Goal: Task Accomplishment & Management: Manage account settings

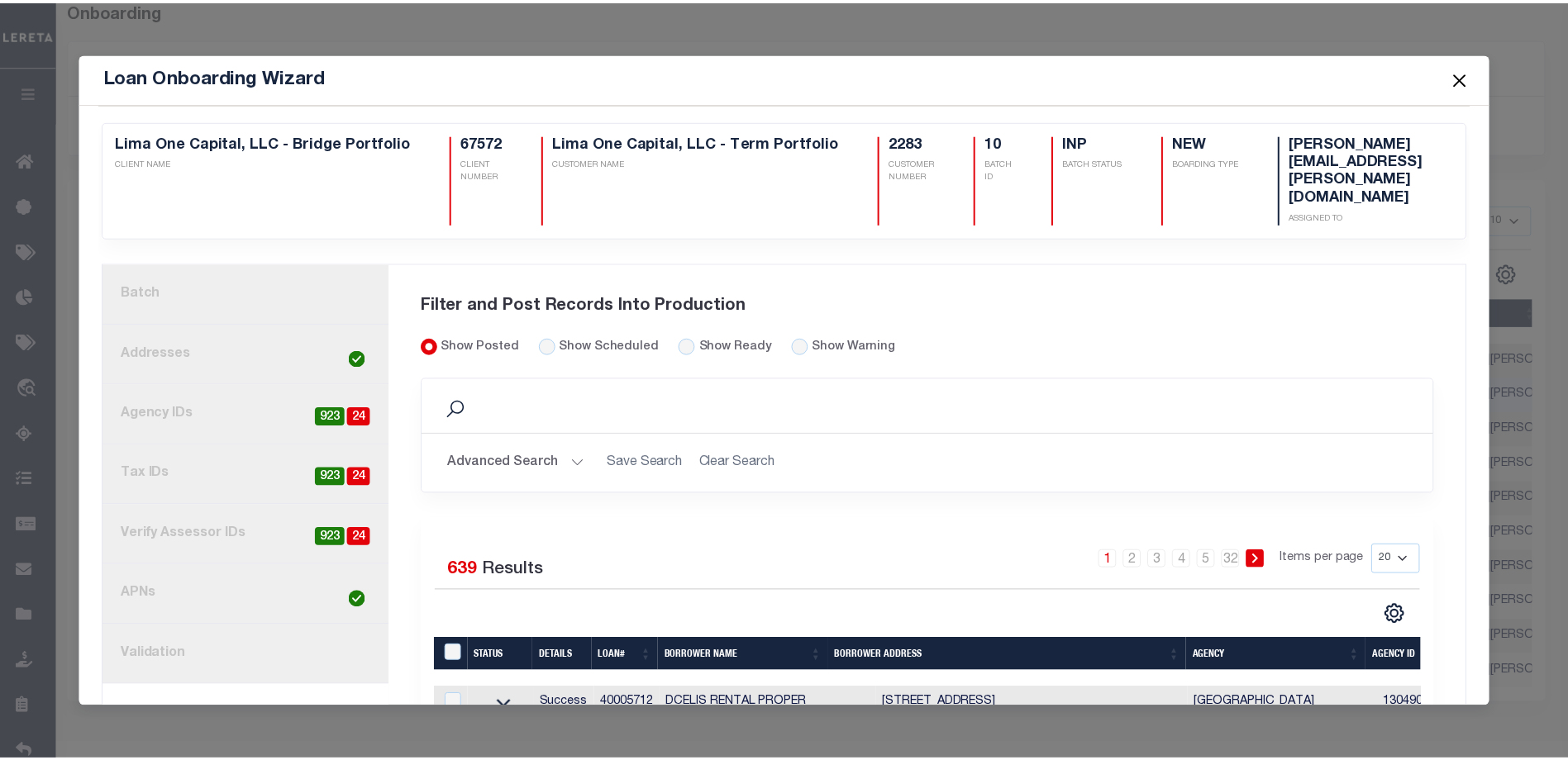
scroll to position [82, 0]
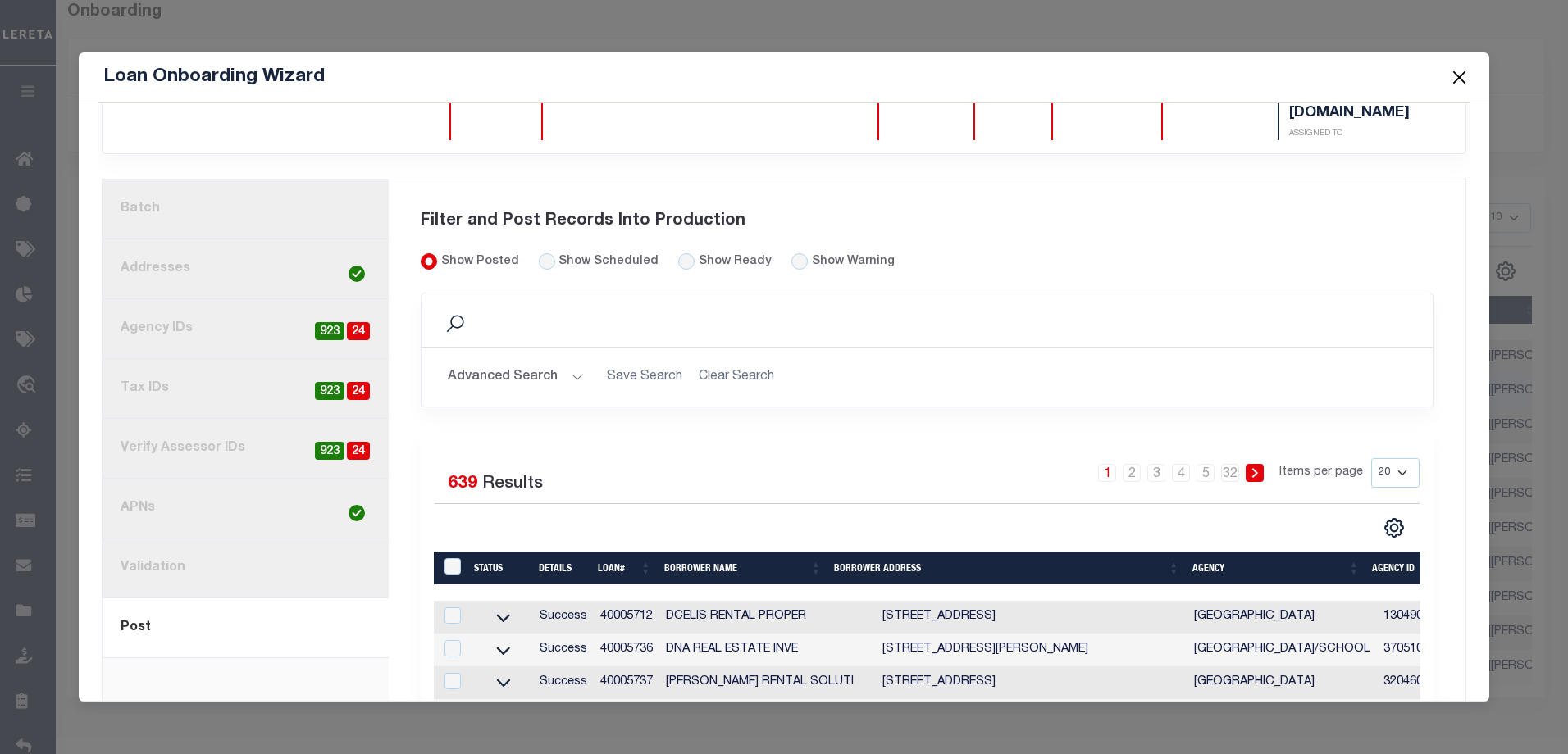
click at [1457, 76] on button "Close" at bounding box center [1459, 77] width 21 height 21
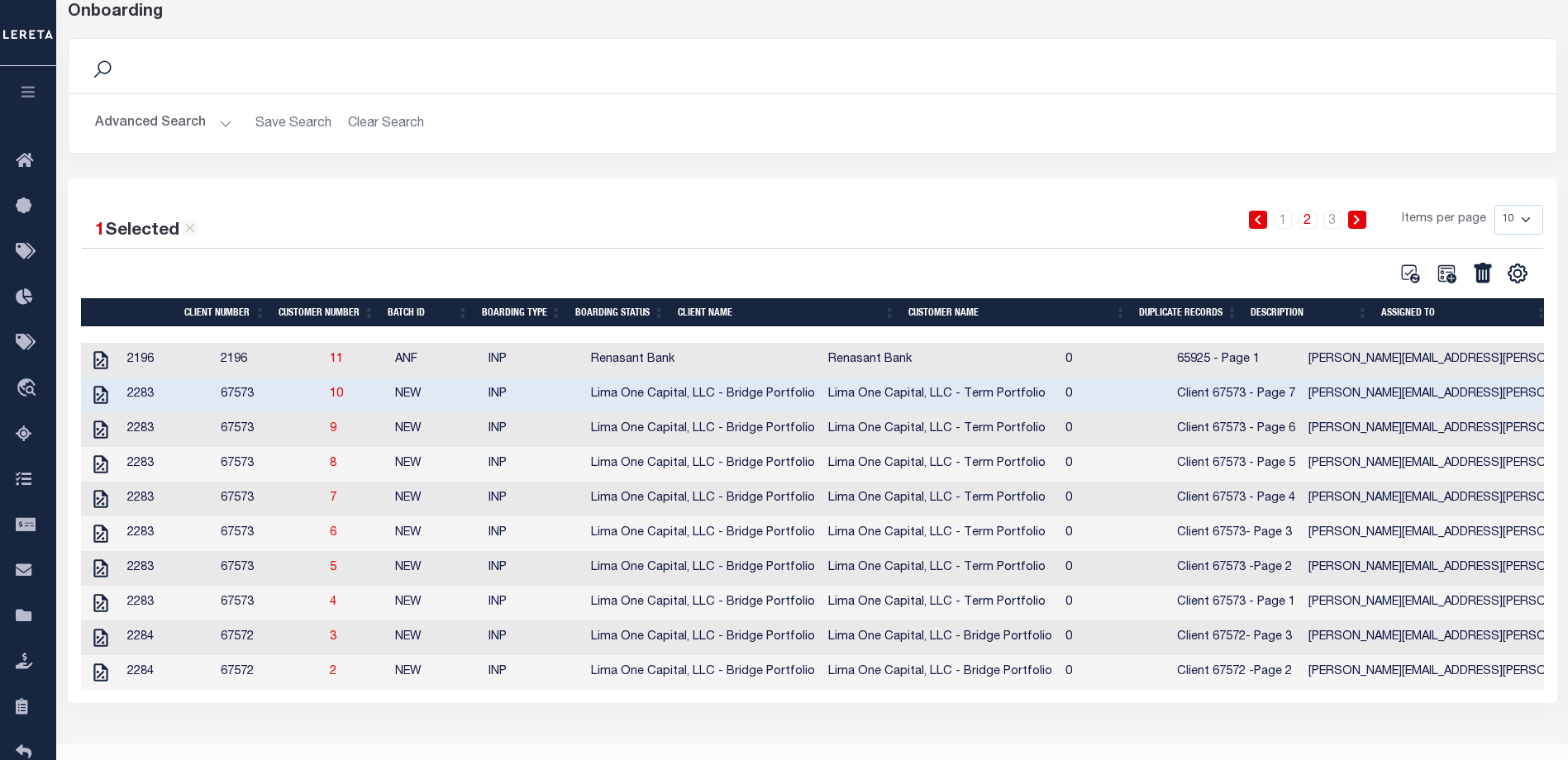
click at [29, 99] on icon "button" at bounding box center [28, 91] width 19 height 15
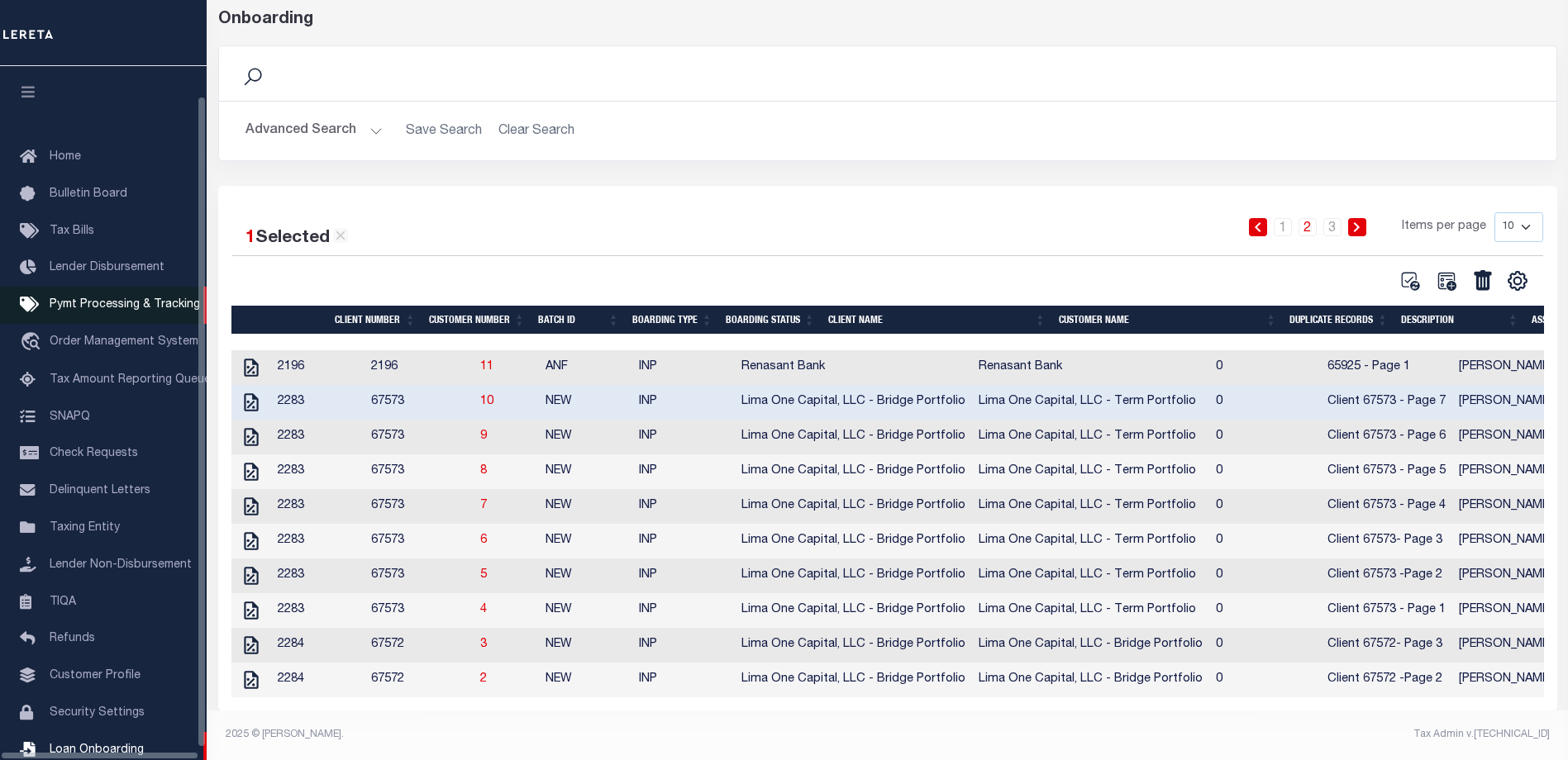
scroll to position [45, 0]
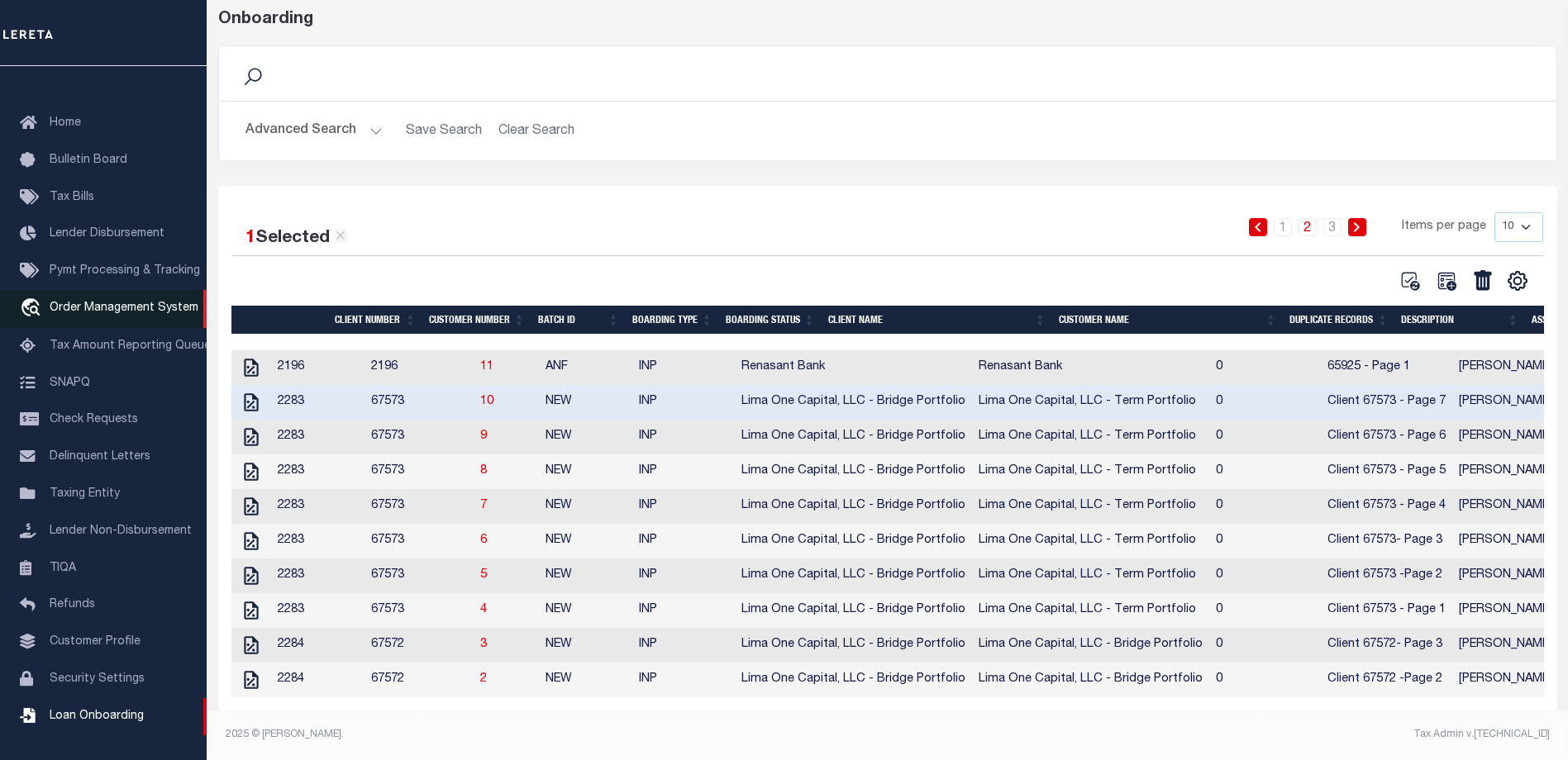
click at [101, 302] on span "Order Management System" at bounding box center [124, 308] width 149 height 12
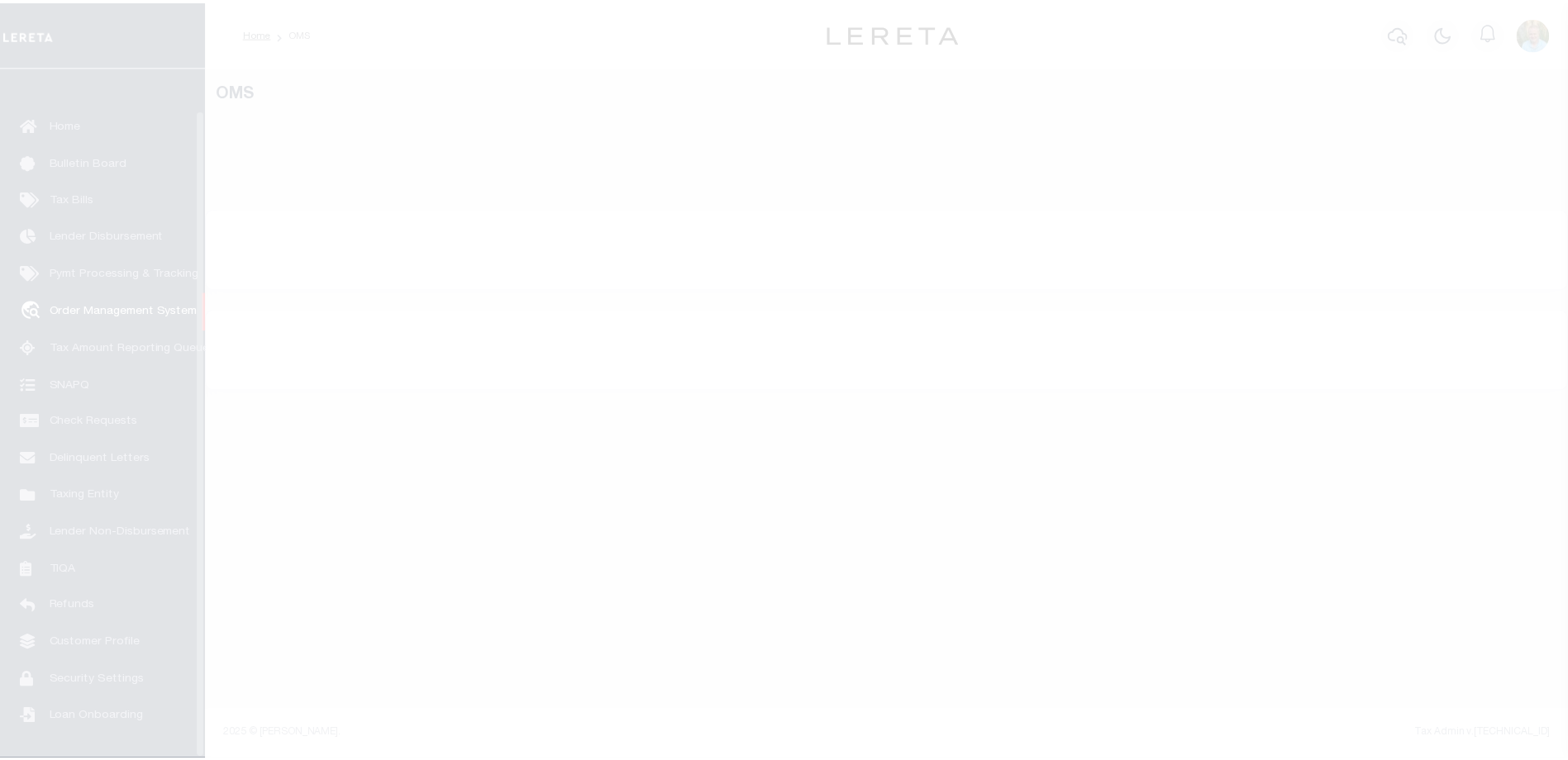
scroll to position [45, 0]
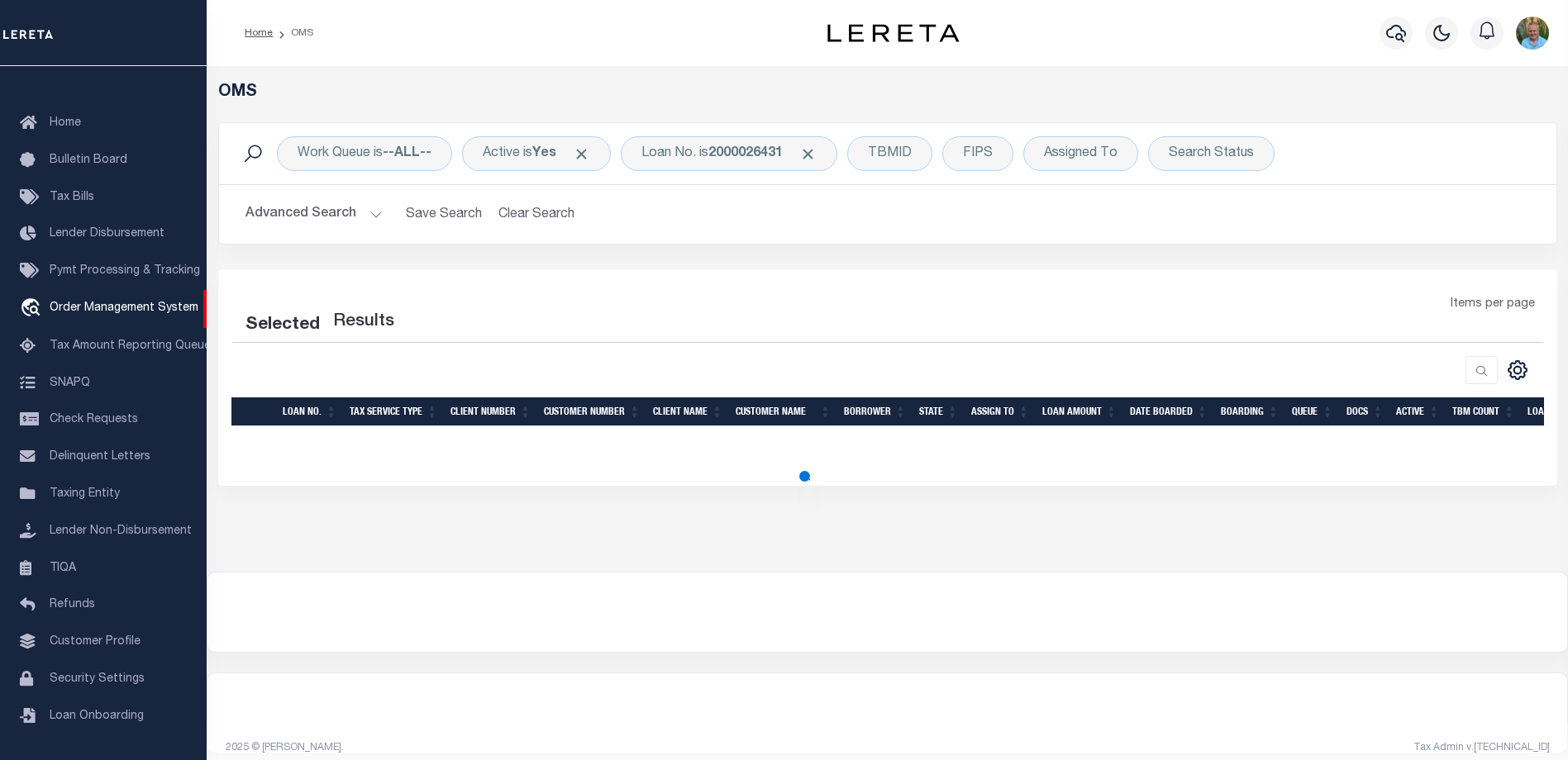
select select "200"
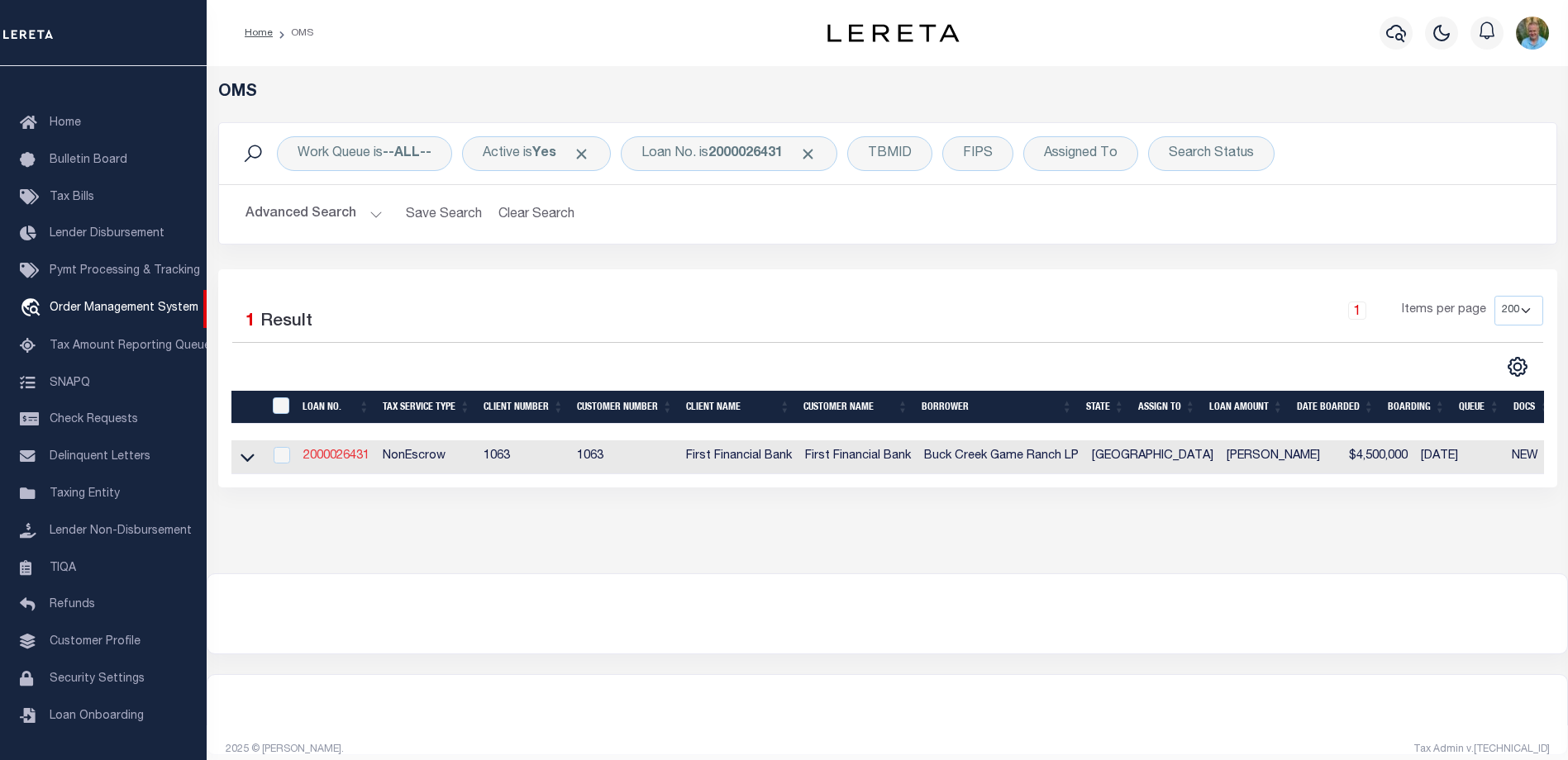
click at [347, 454] on link "2000026431" at bounding box center [337, 456] width 66 height 12
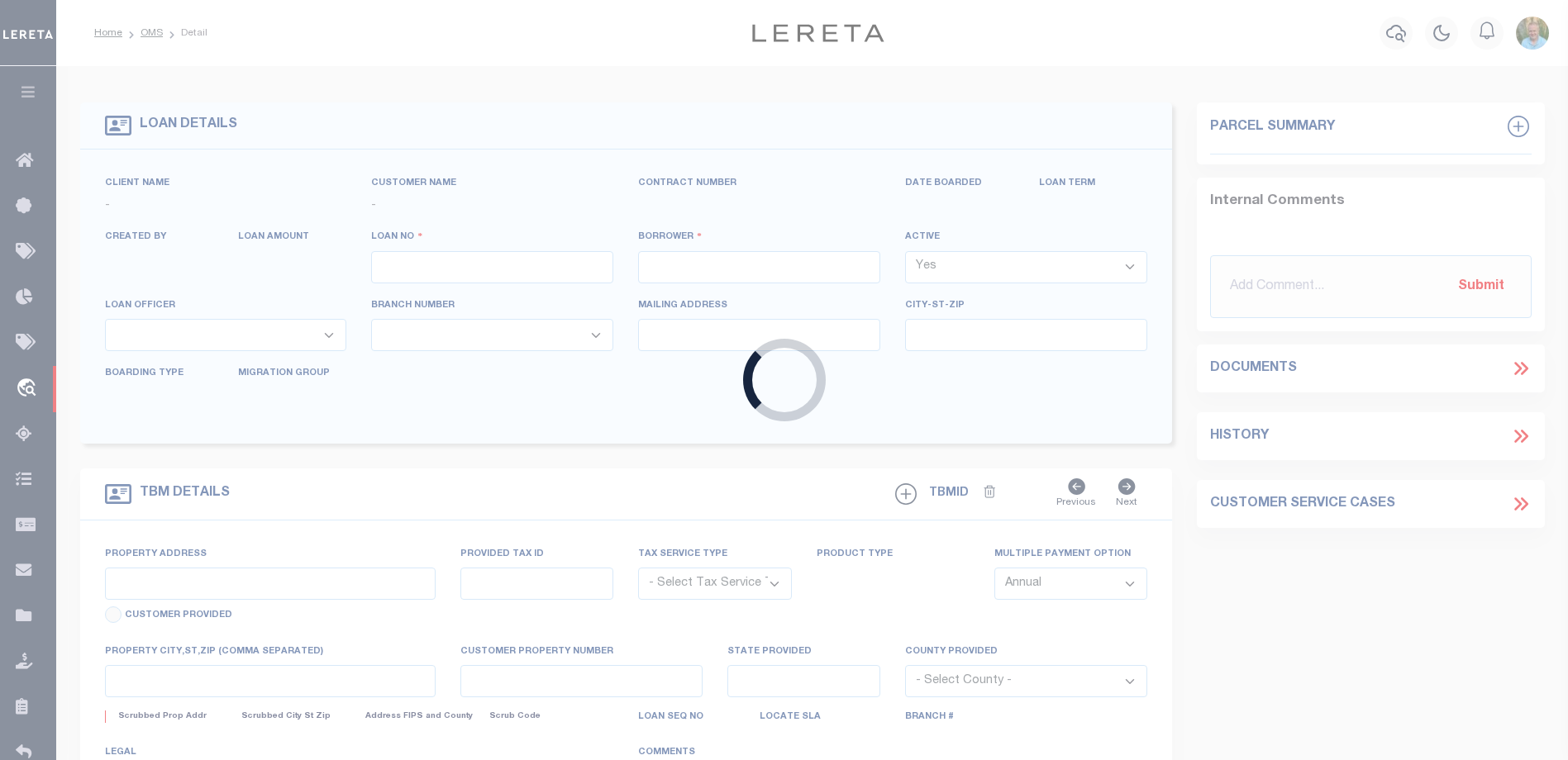
type input "2000026431"
type input "Buck Creek Game Ranch LP"
select select
select select "400"
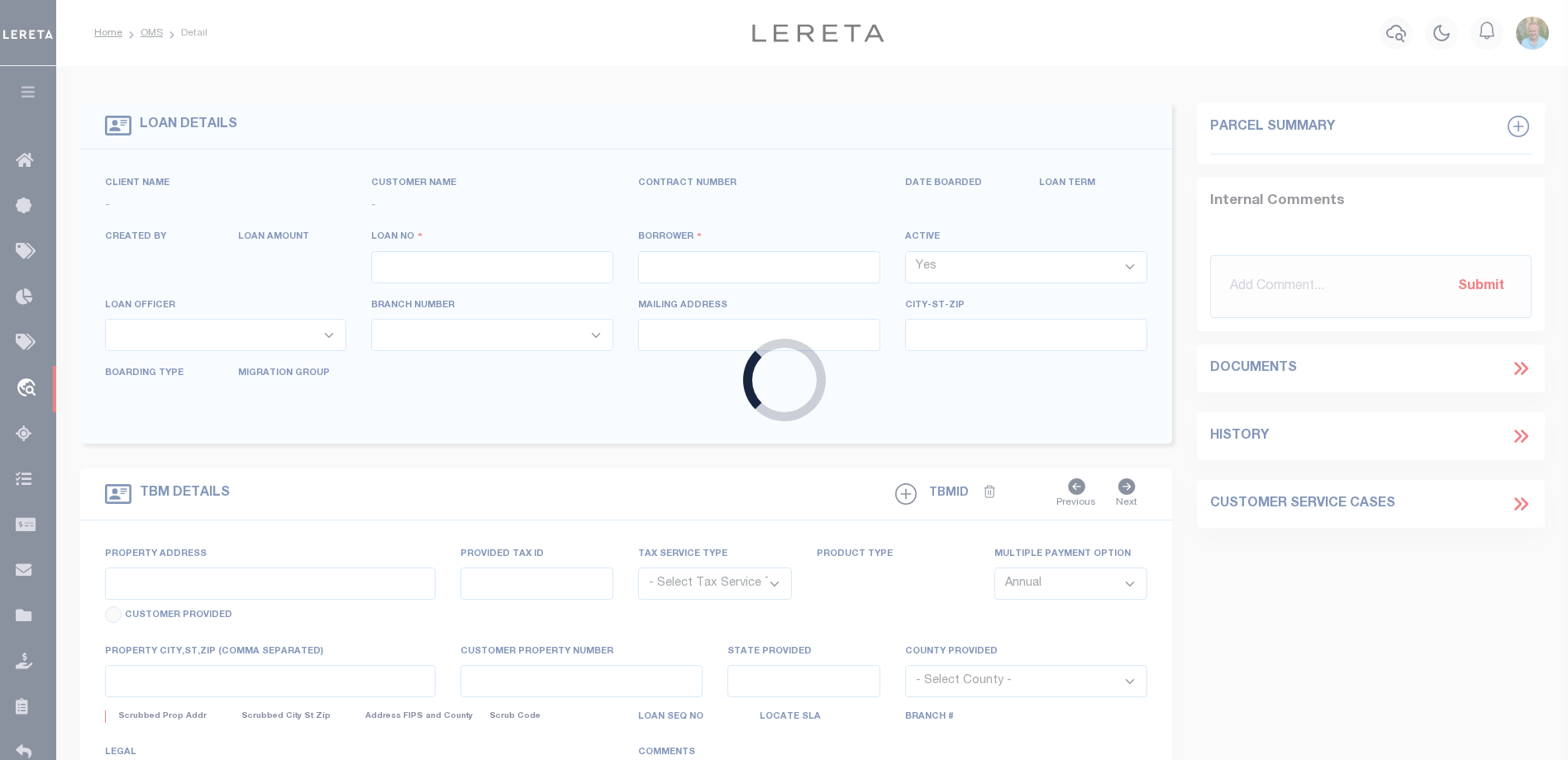
select select "NonEscrow"
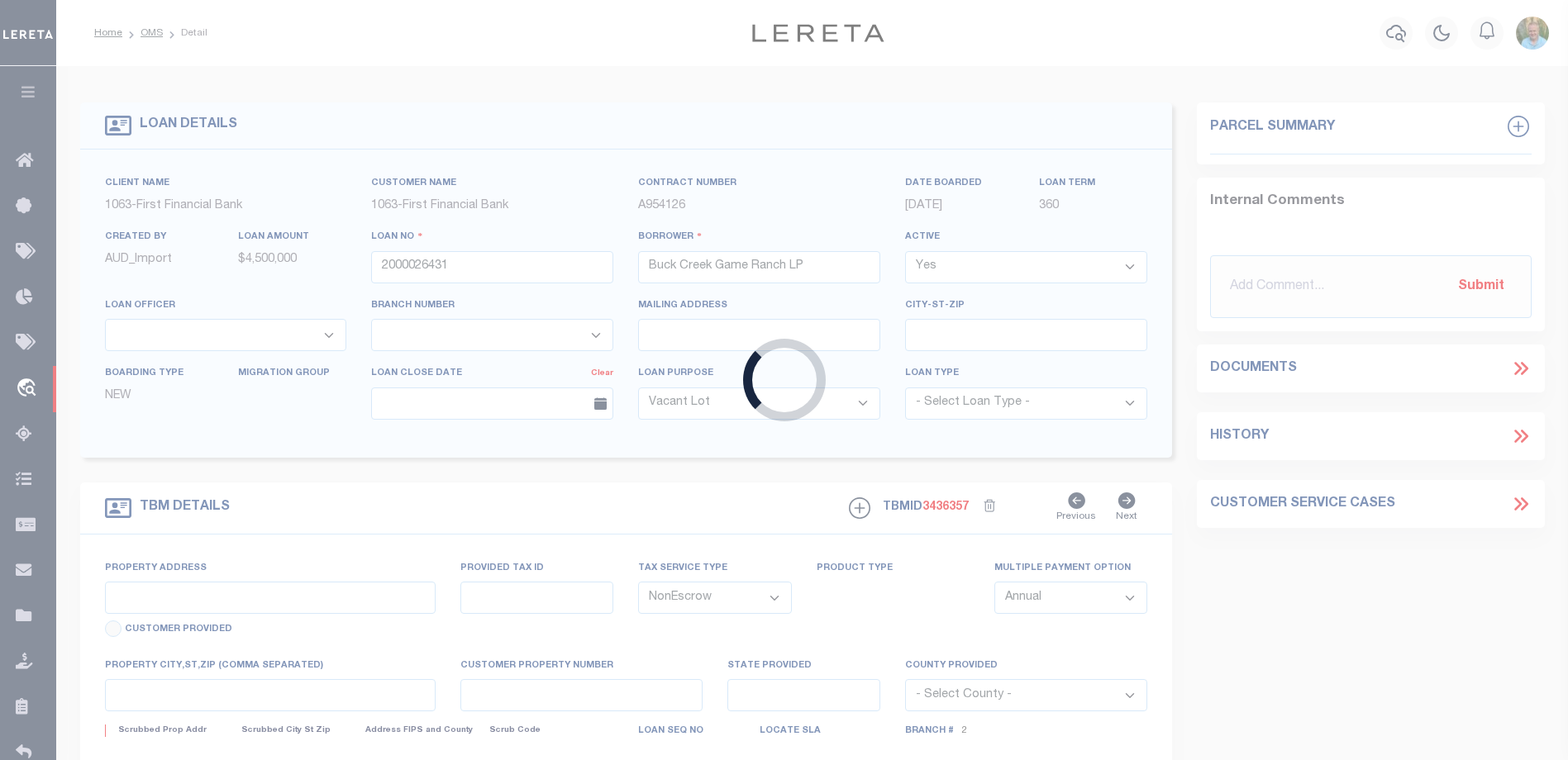
type input "1661 PR 1973"
select select
type input "Lawn [GEOGRAPHIC_DATA] 79530"
type input "[GEOGRAPHIC_DATA]"
select select "773"
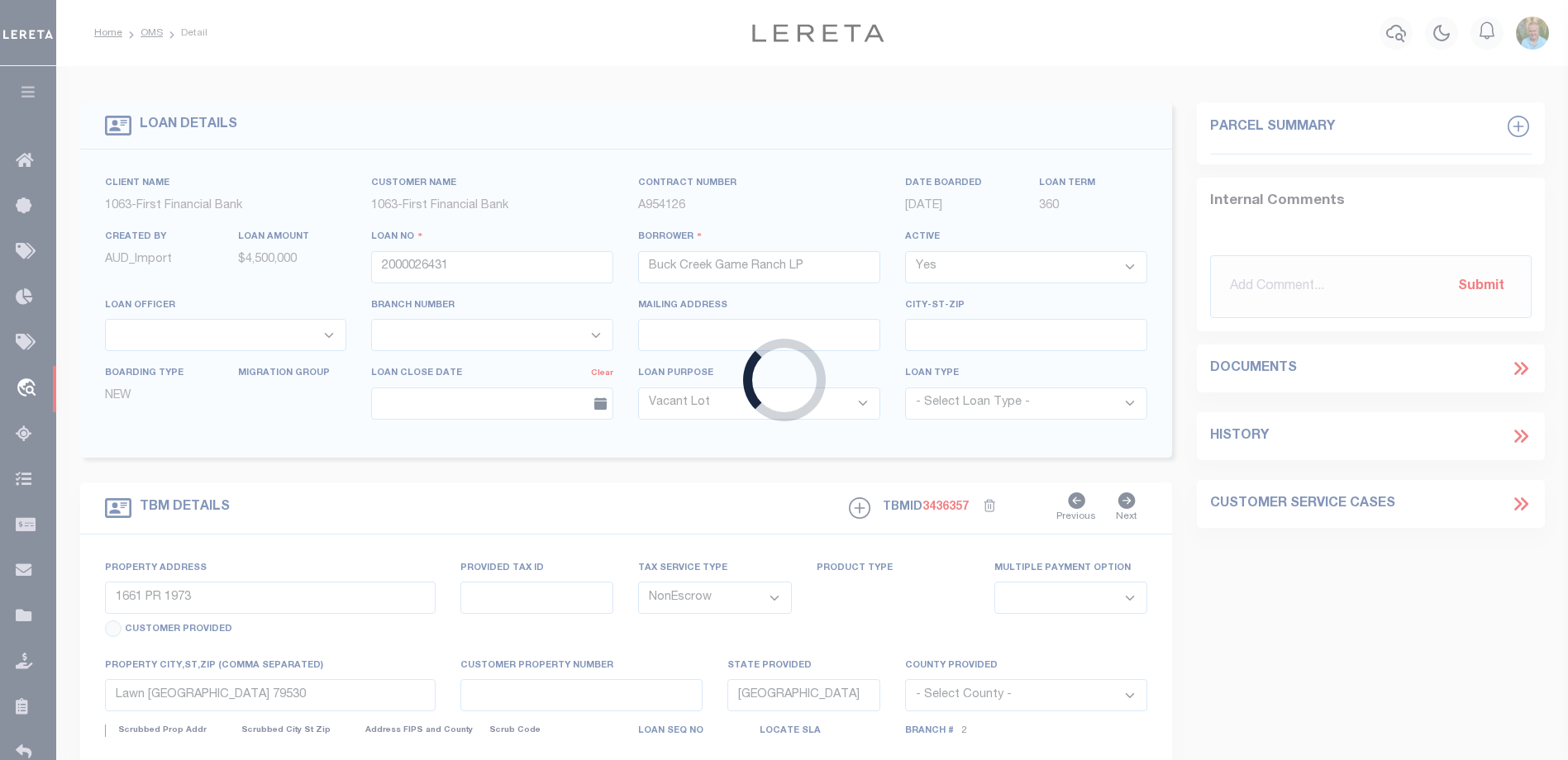
select select "490"
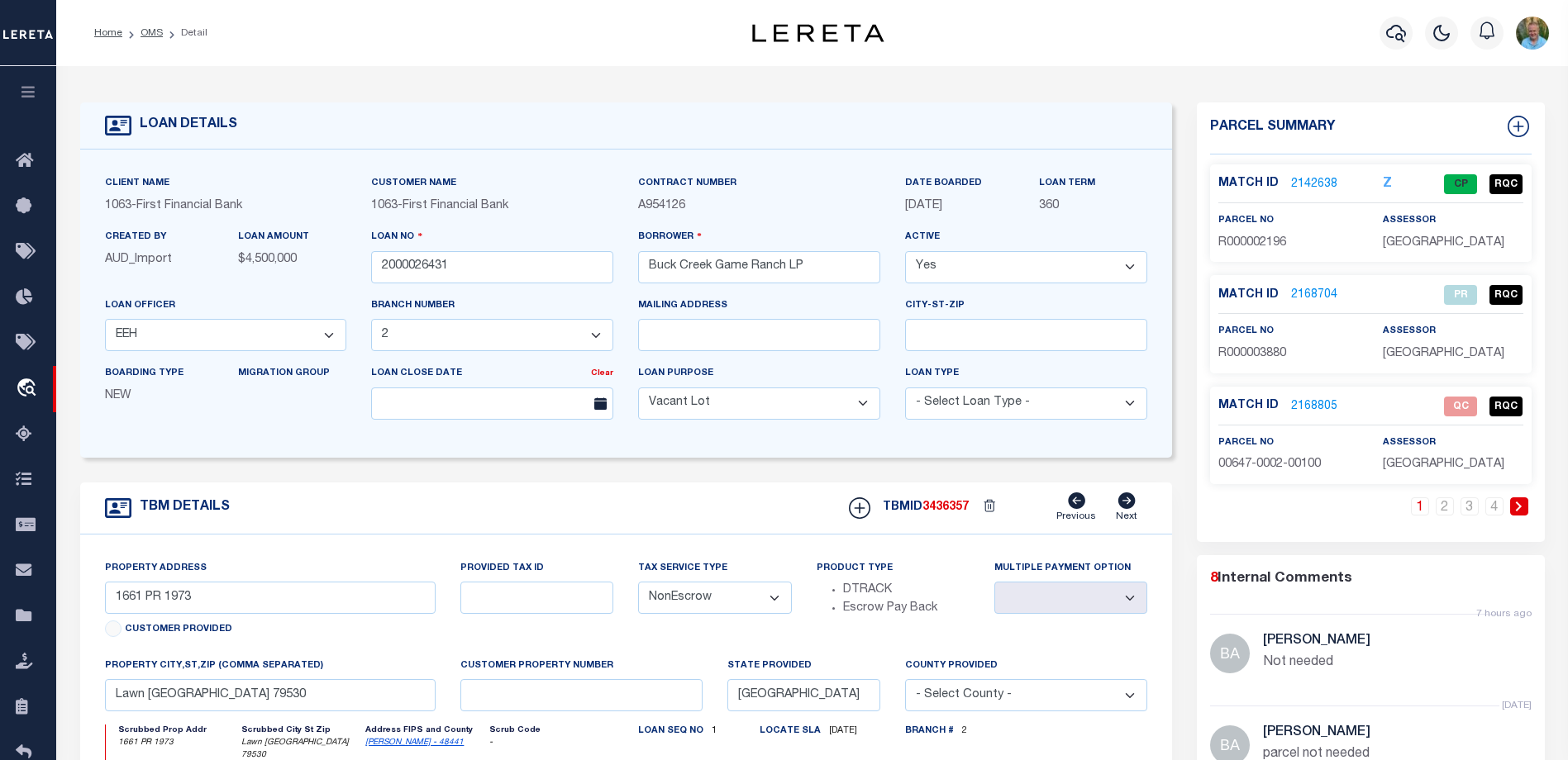
click at [1323, 176] on link "2142638" at bounding box center [1315, 184] width 47 height 17
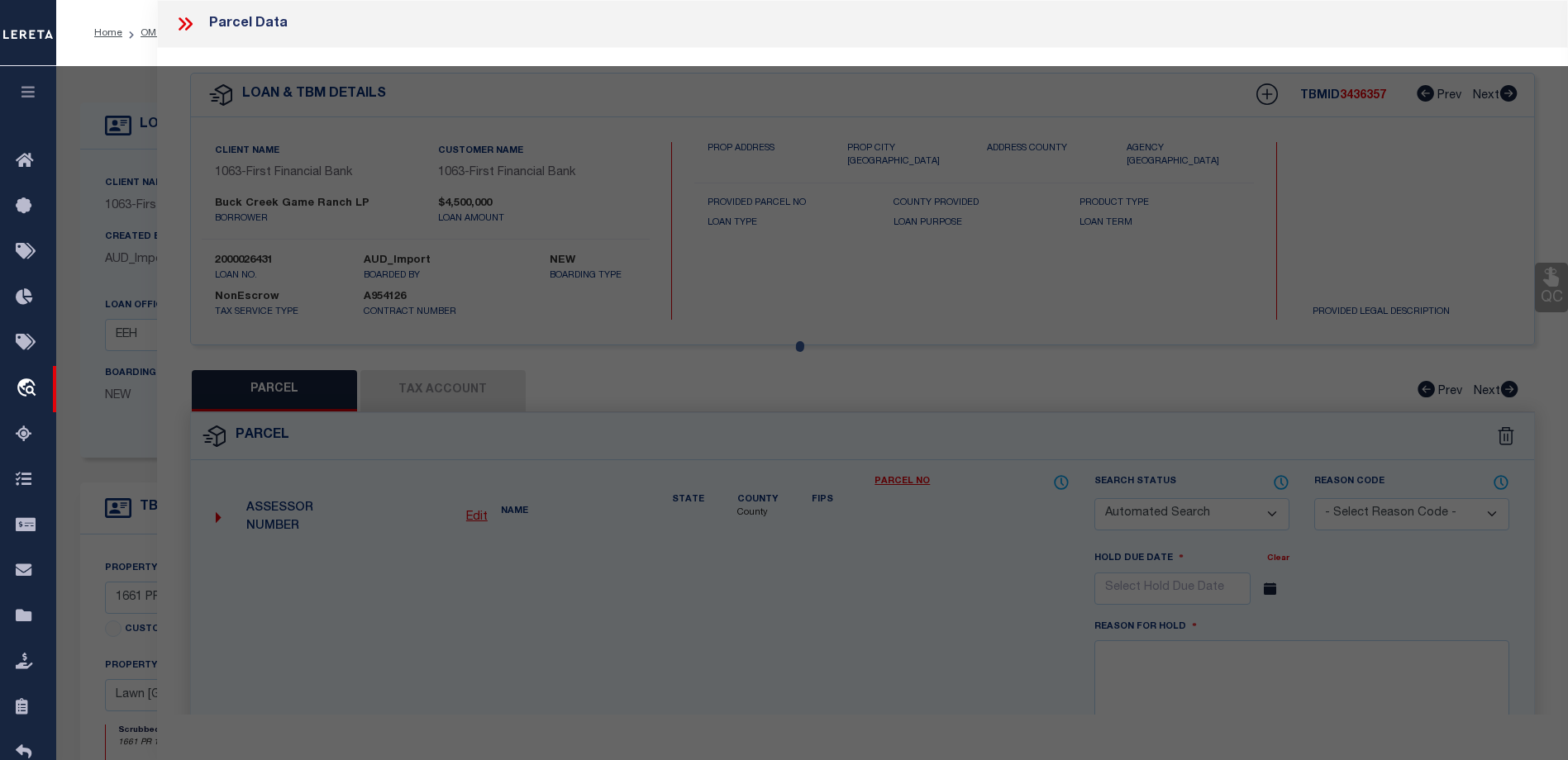
checkbox input "false"
select select "CP"
type input "BUCK CREEK GAME RANCH LP"
type input "00267.0003.00300"
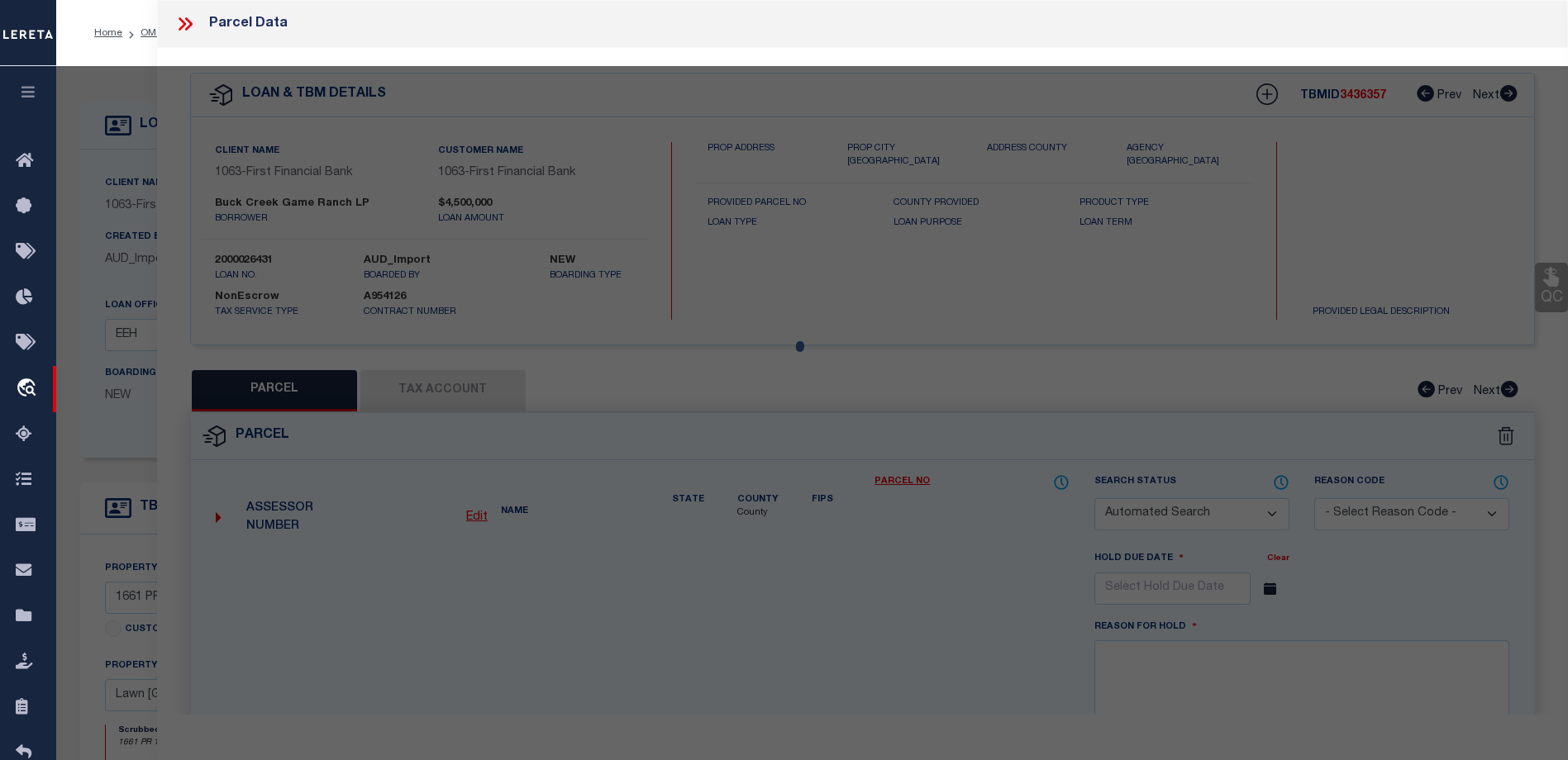
select select "AGW"
select select "LEG"
type input "1770 FM"
type textarea "Acres: 6.400, H T & B RR, [GEOGRAPHIC_DATA]: 267, SU: 3"
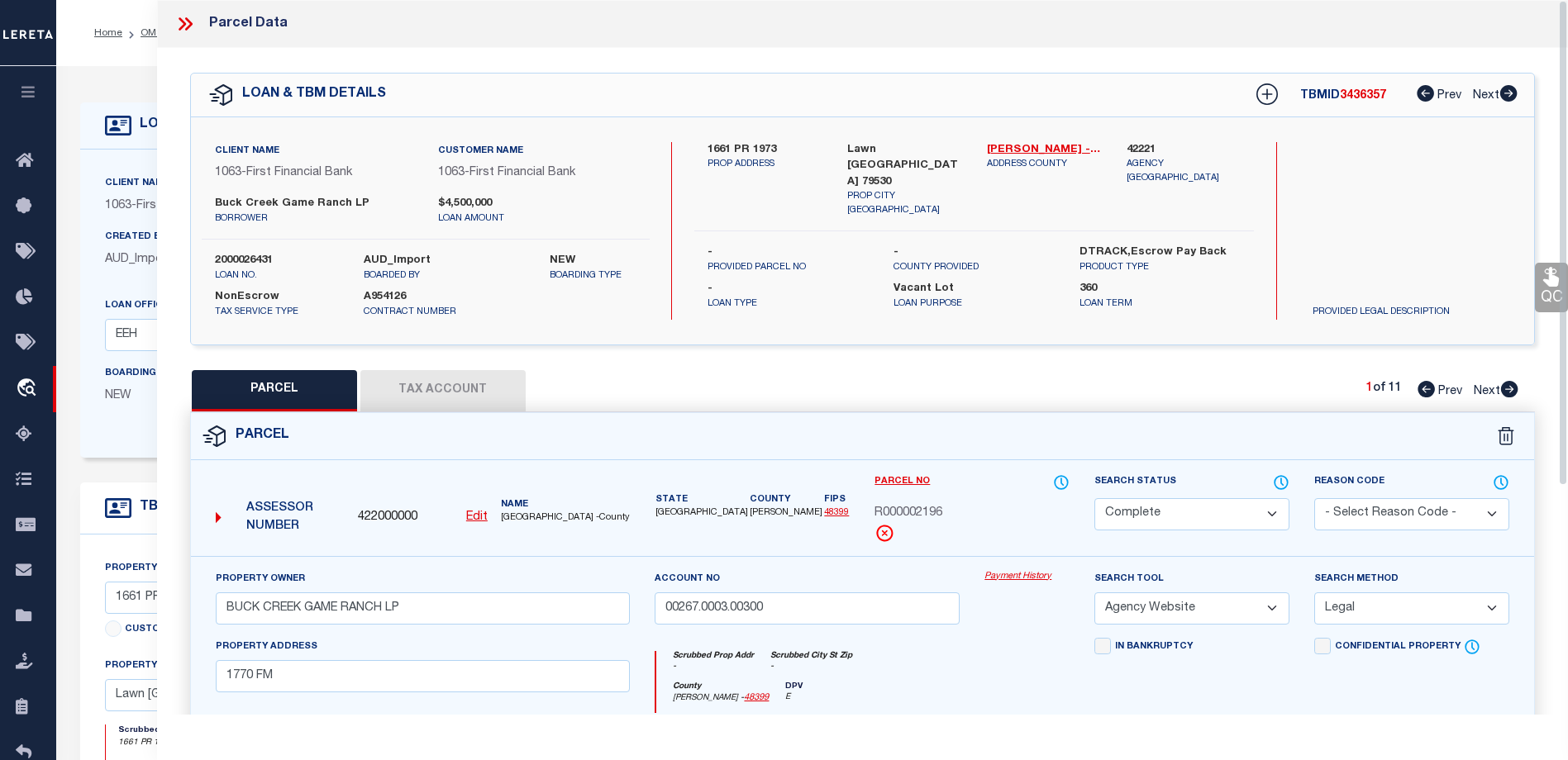
click at [1012, 571] on link "Payment History" at bounding box center [1027, 577] width 85 height 14
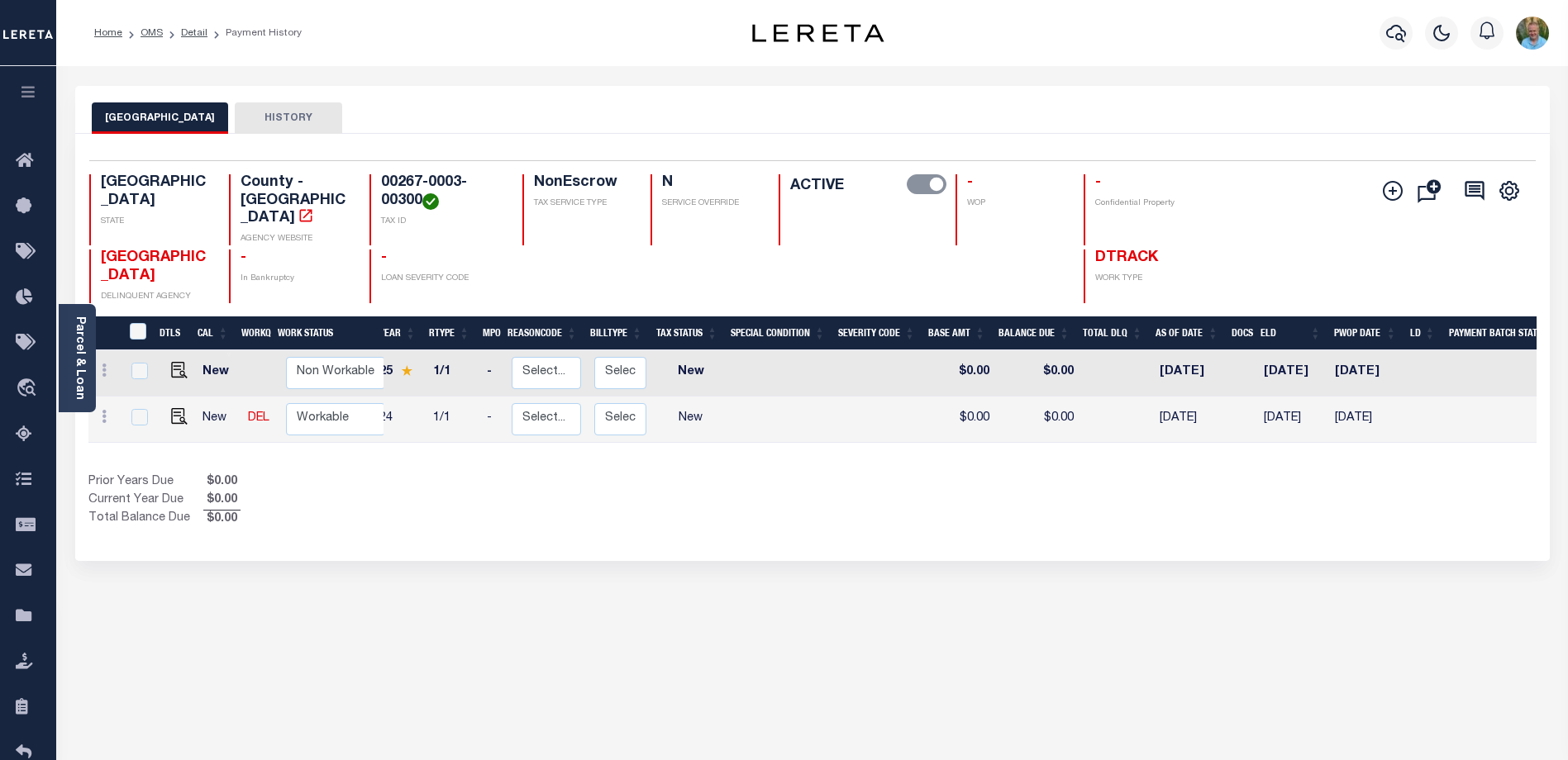
scroll to position [0, 160]
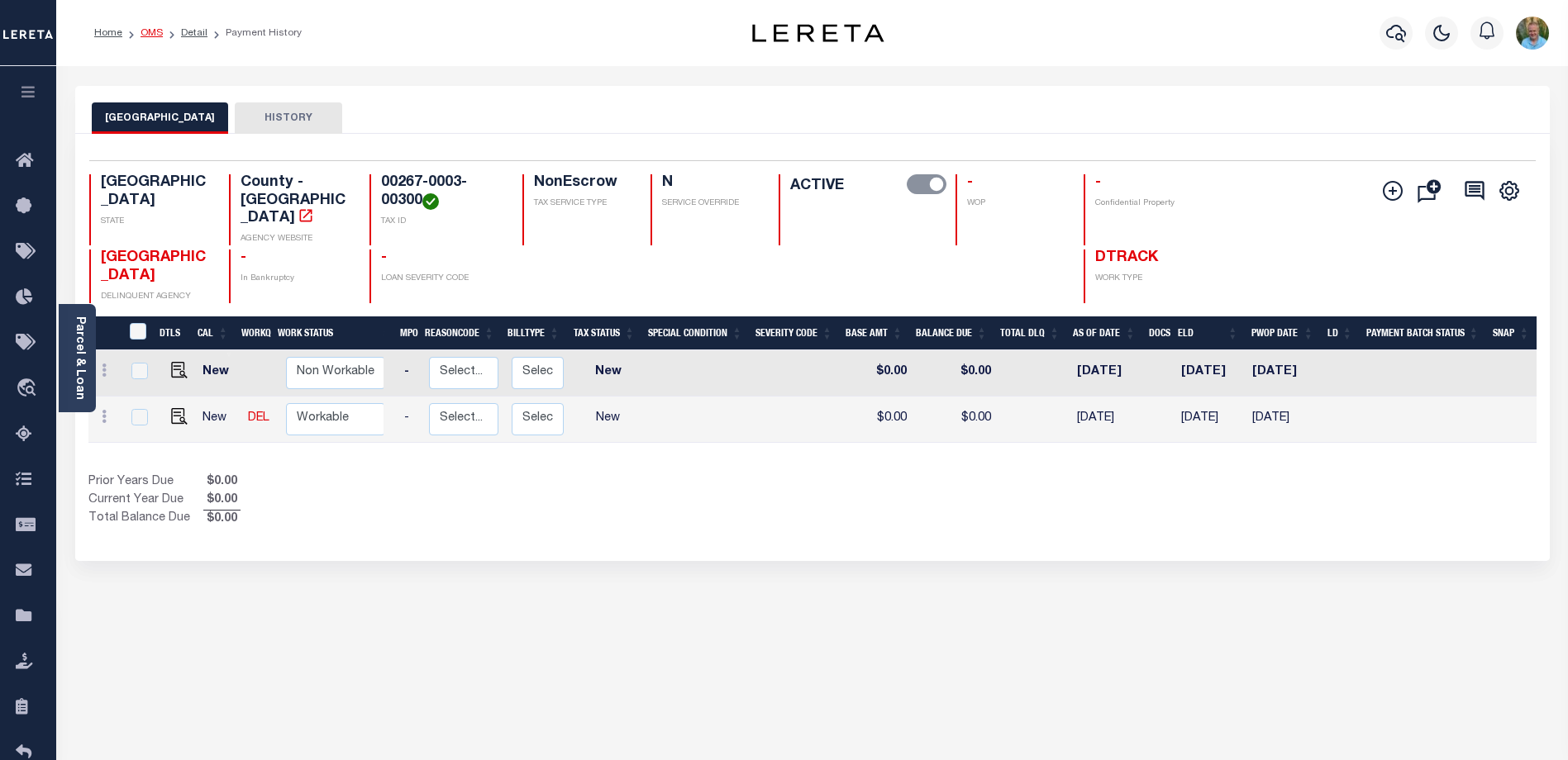
click at [147, 30] on link "OMS" at bounding box center [151, 33] width 22 height 10
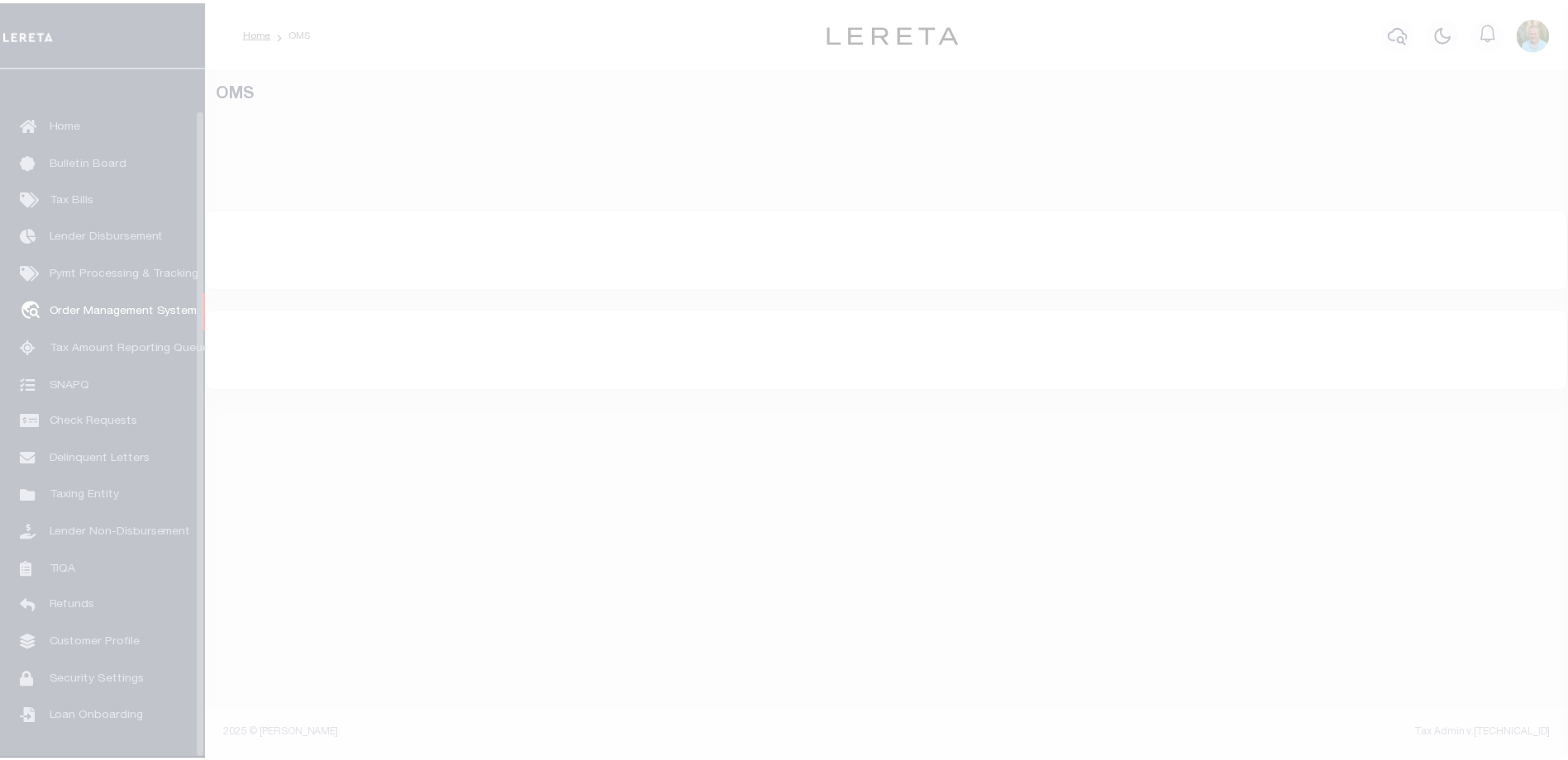
scroll to position [45, 0]
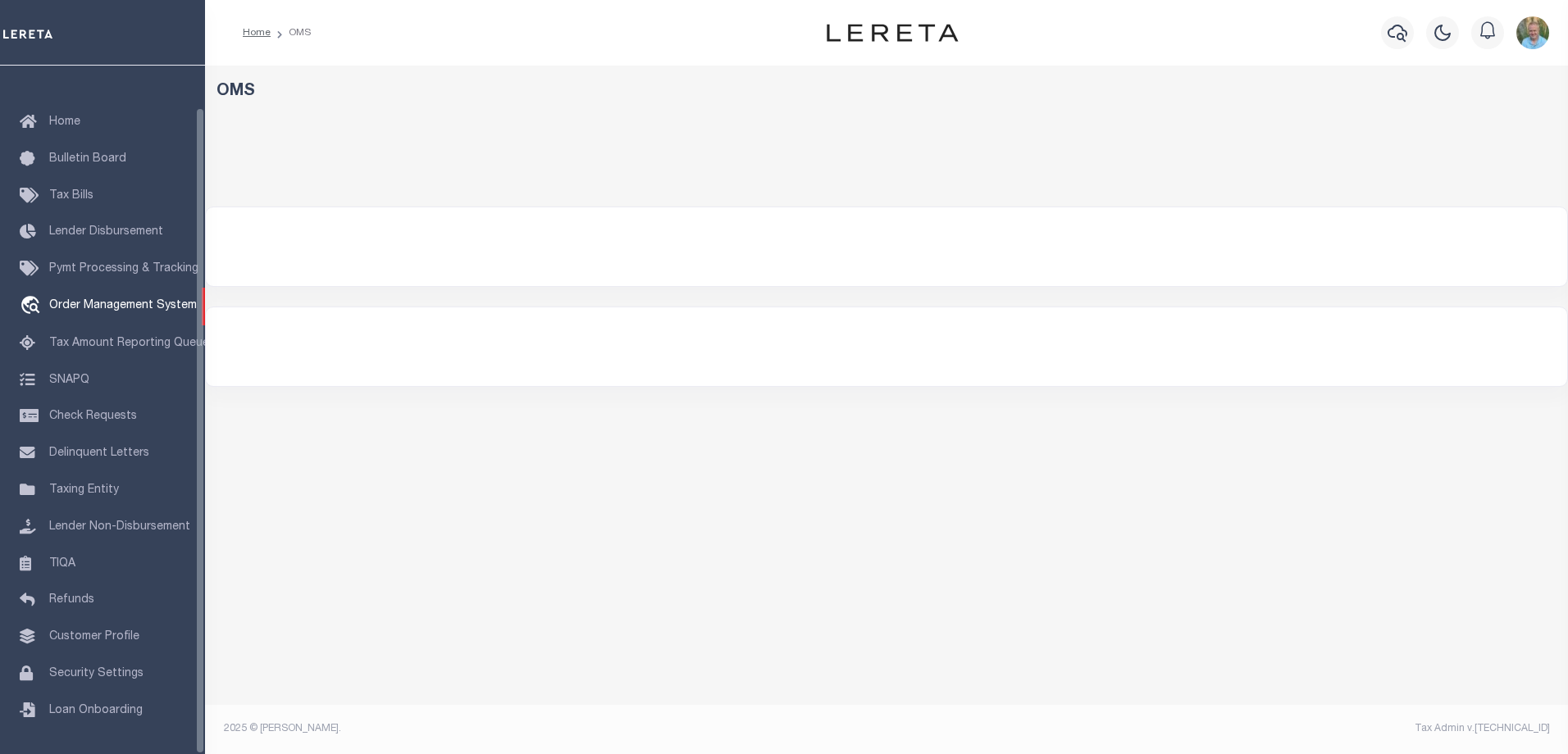
select select "200"
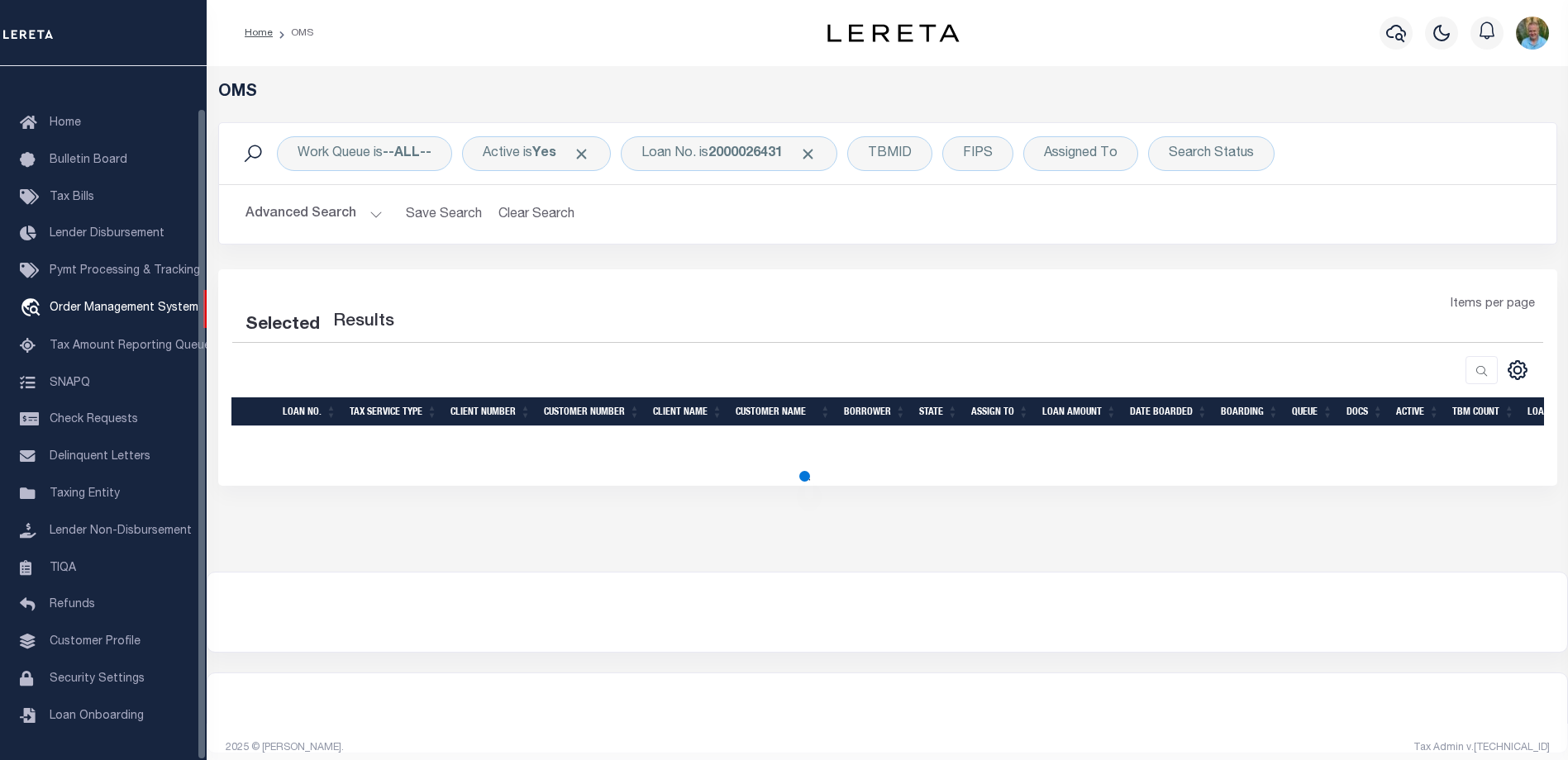
select select "200"
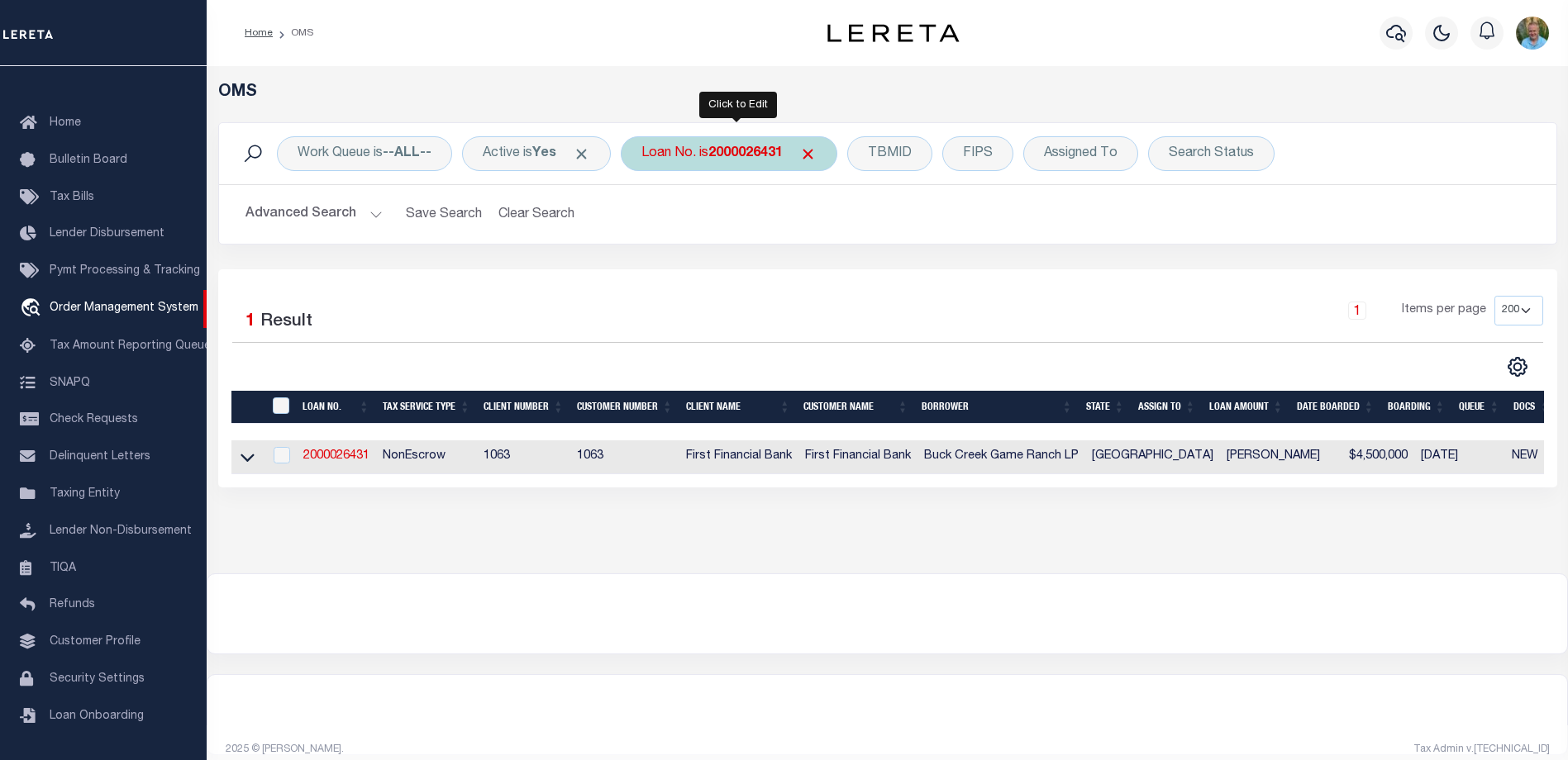
click at [746, 150] on b "2000026431" at bounding box center [746, 154] width 75 height 13
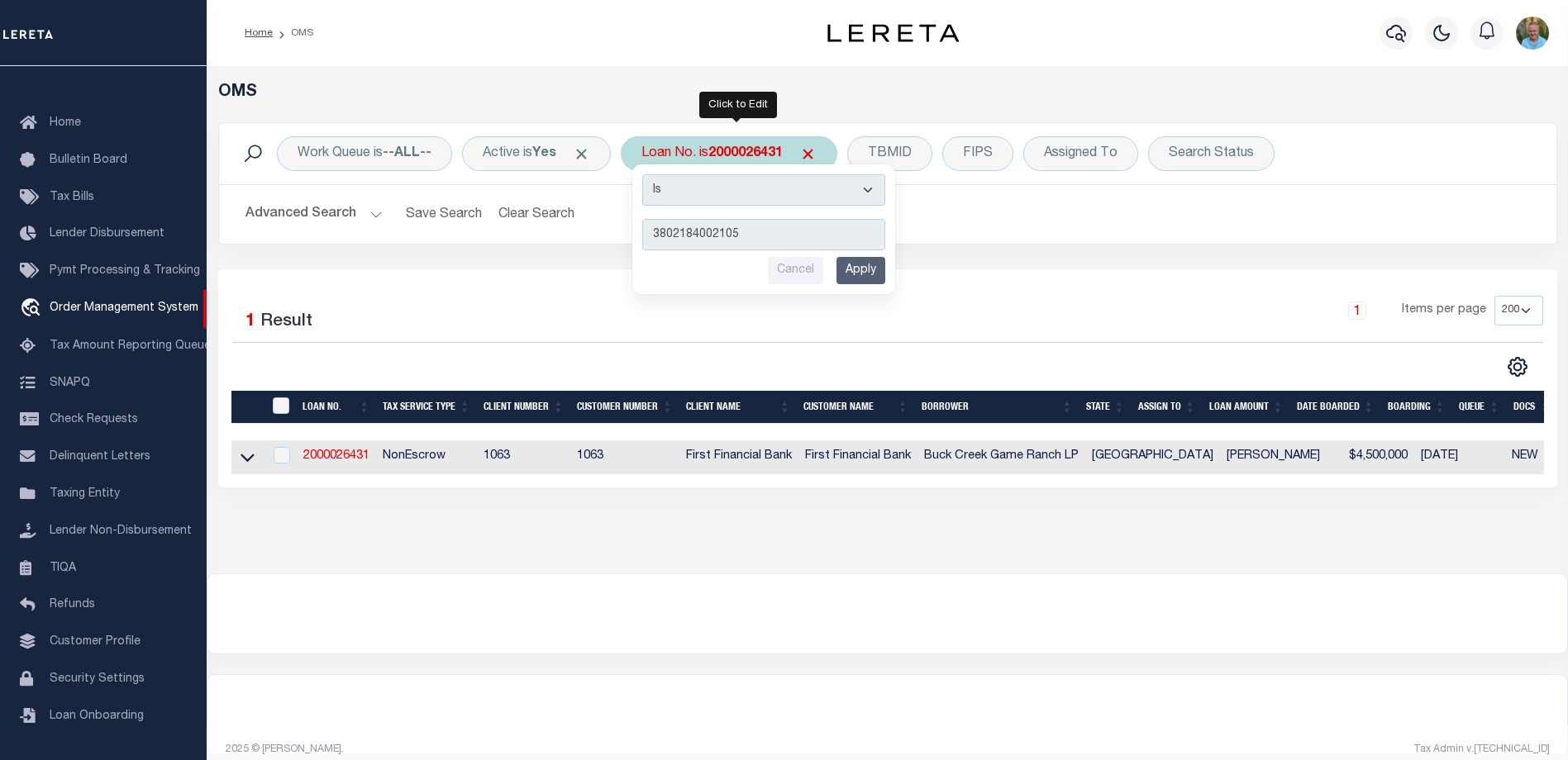
type input "3802184002105"
click at [861, 272] on input "Apply" at bounding box center [861, 270] width 49 height 27
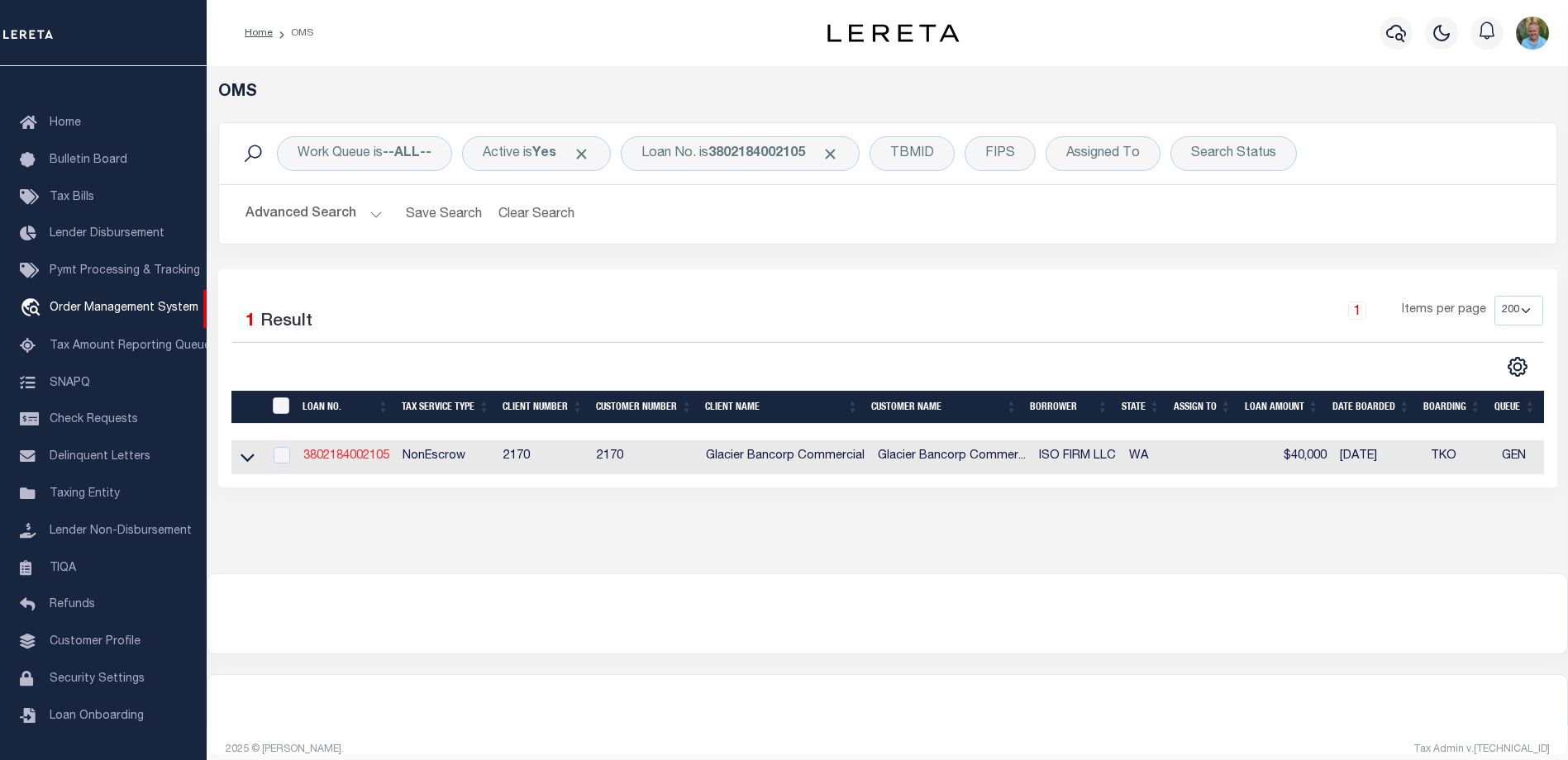
click at [371, 458] on link "3802184002105" at bounding box center [346, 456] width 86 height 12
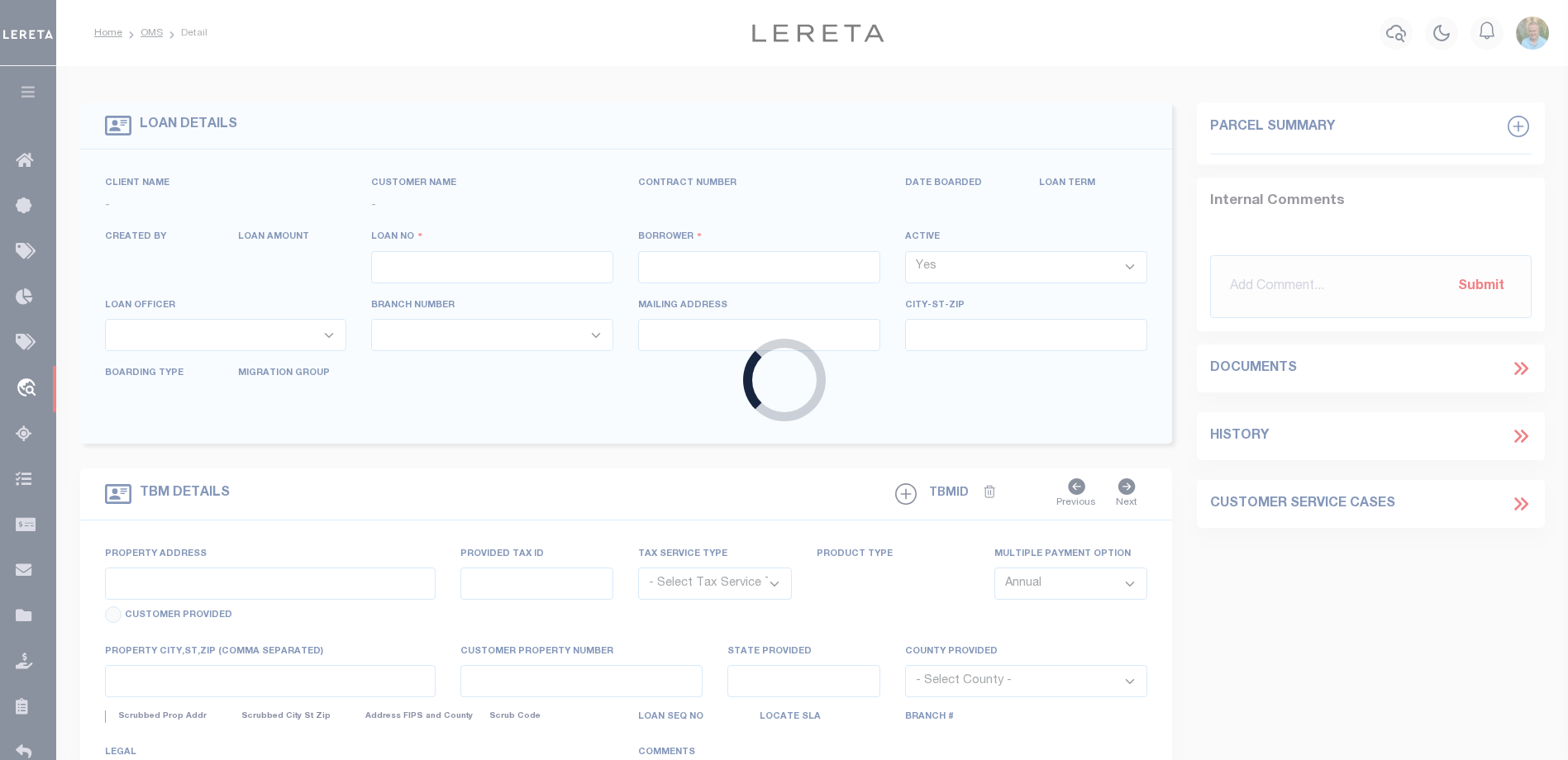
type input "3802184002105"
type input "ISO FIRM LLC"
select select
type input "1779 N WINCHESTER CT"
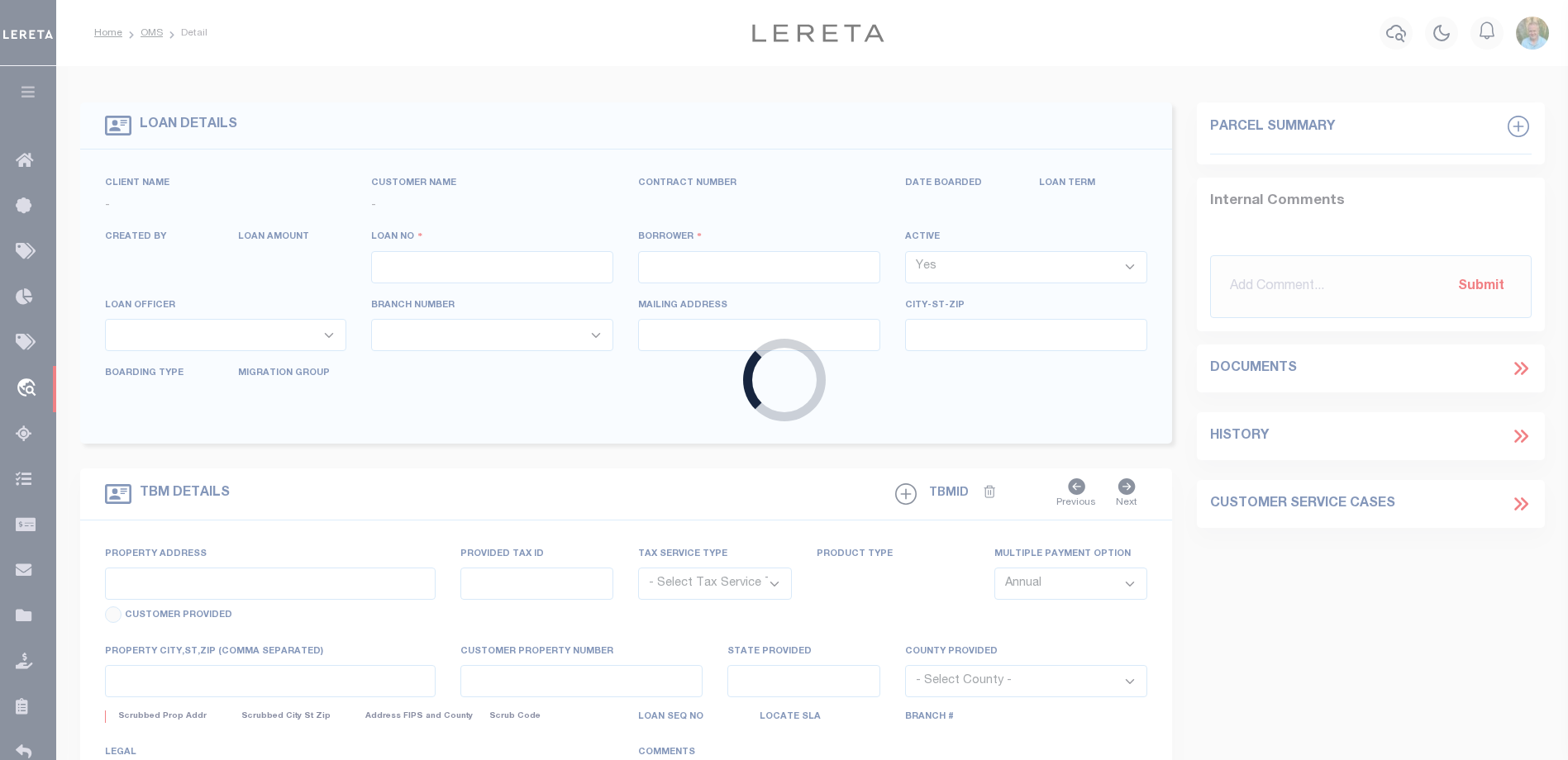
type input "LIBERTY LAKE WA 99019-7706"
select select "NonEscrow"
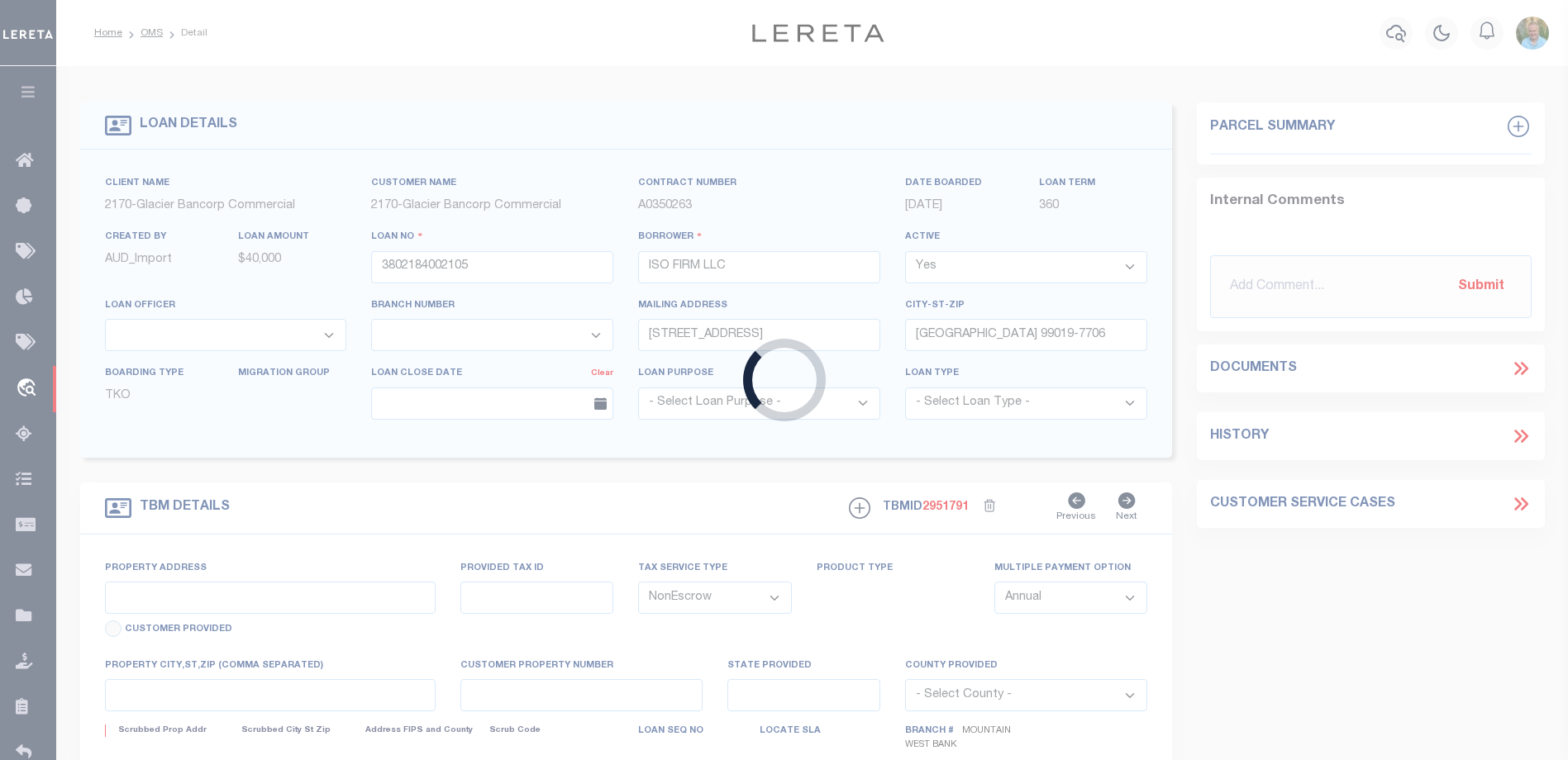
select select "4575"
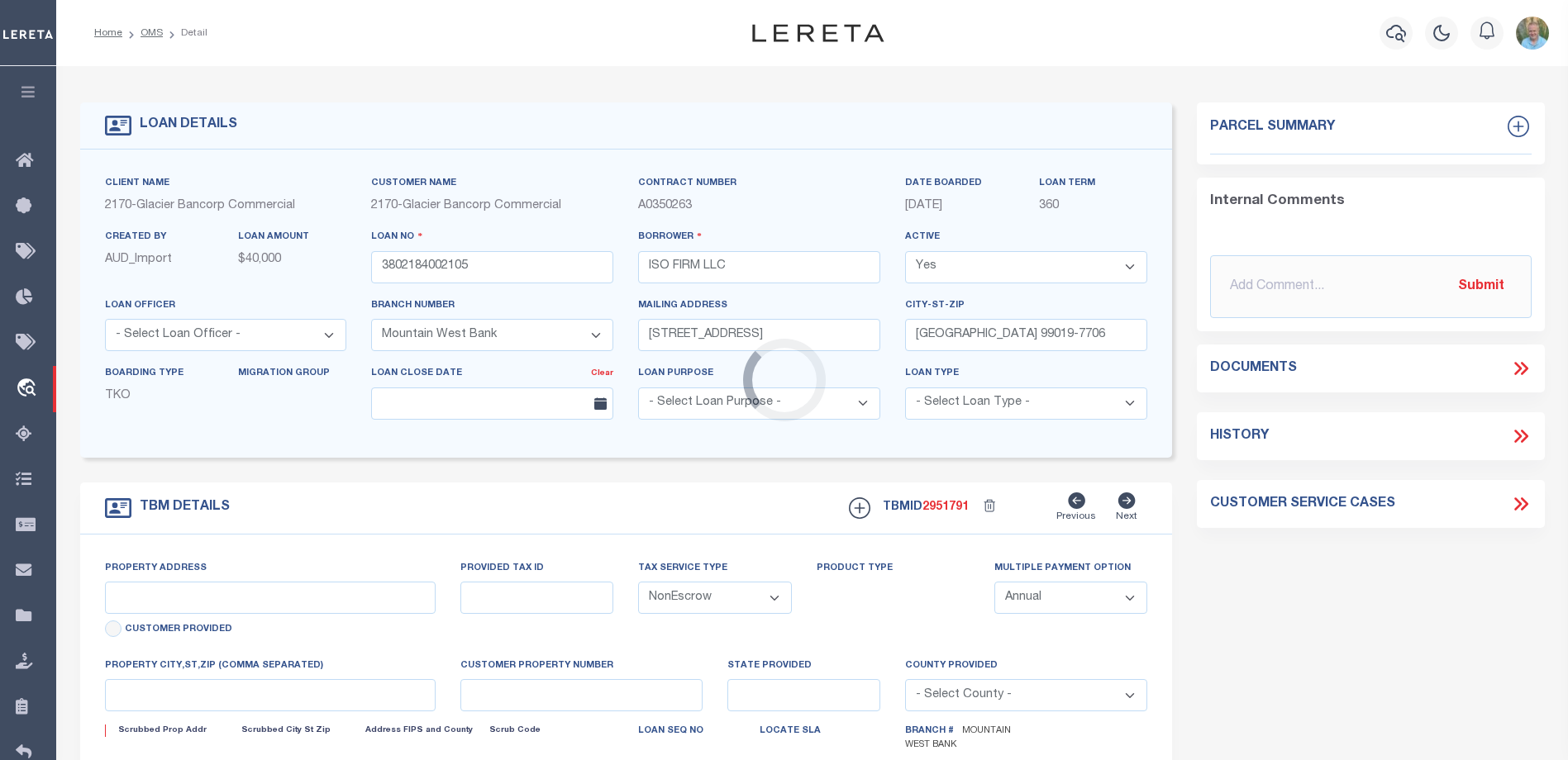
type input "1779 N. WINCHESTER ST."
select select
type input "LIBERTY LAKE WA 990190000"
type input "WA"
select select
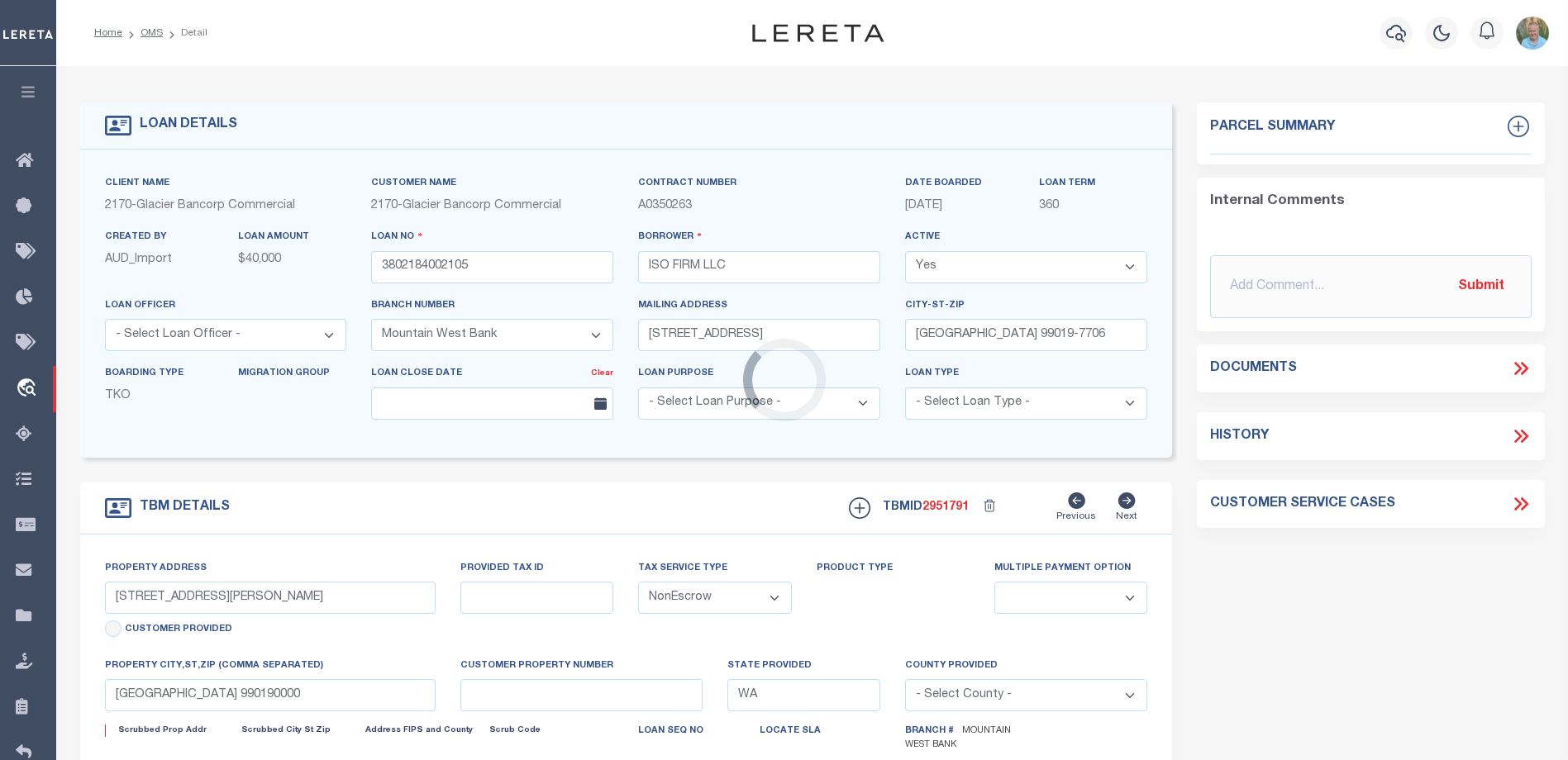
type textarea "Liability limited to information provided"
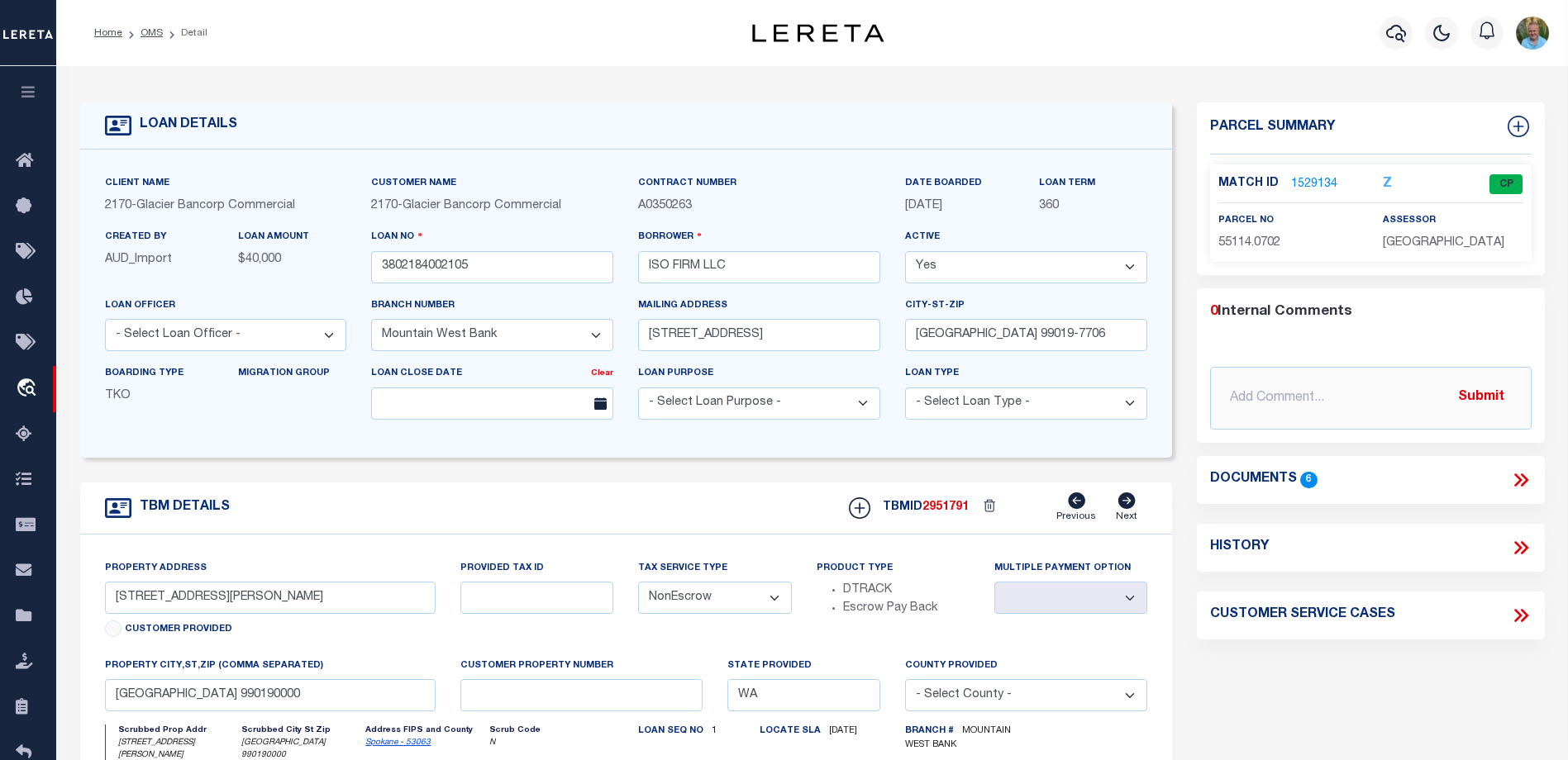
click at [601, 336] on select "- Select Branch Number - Altabank Bank of the San Juans Citizens Community Bank…" at bounding box center [493, 335] width 243 height 32
click at [784, 162] on div "Client Name 2170 - Glacier Bancorp Commercial Customer Name 2170 - Glacier Banc…" at bounding box center [627, 303] width 1093 height 308
